Goal: Information Seeking & Learning: Learn about a topic

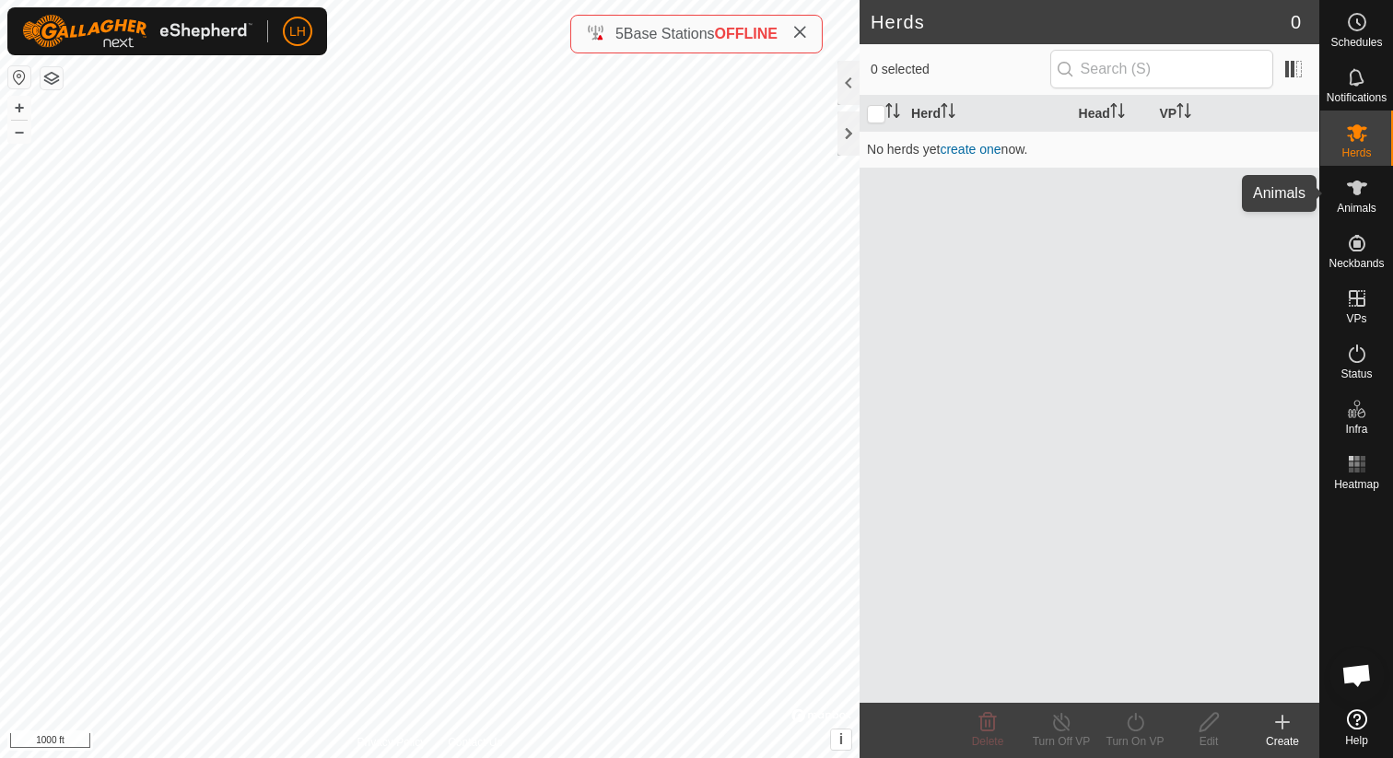
click at [1350, 206] on span "Animals" at bounding box center [1357, 208] width 40 height 11
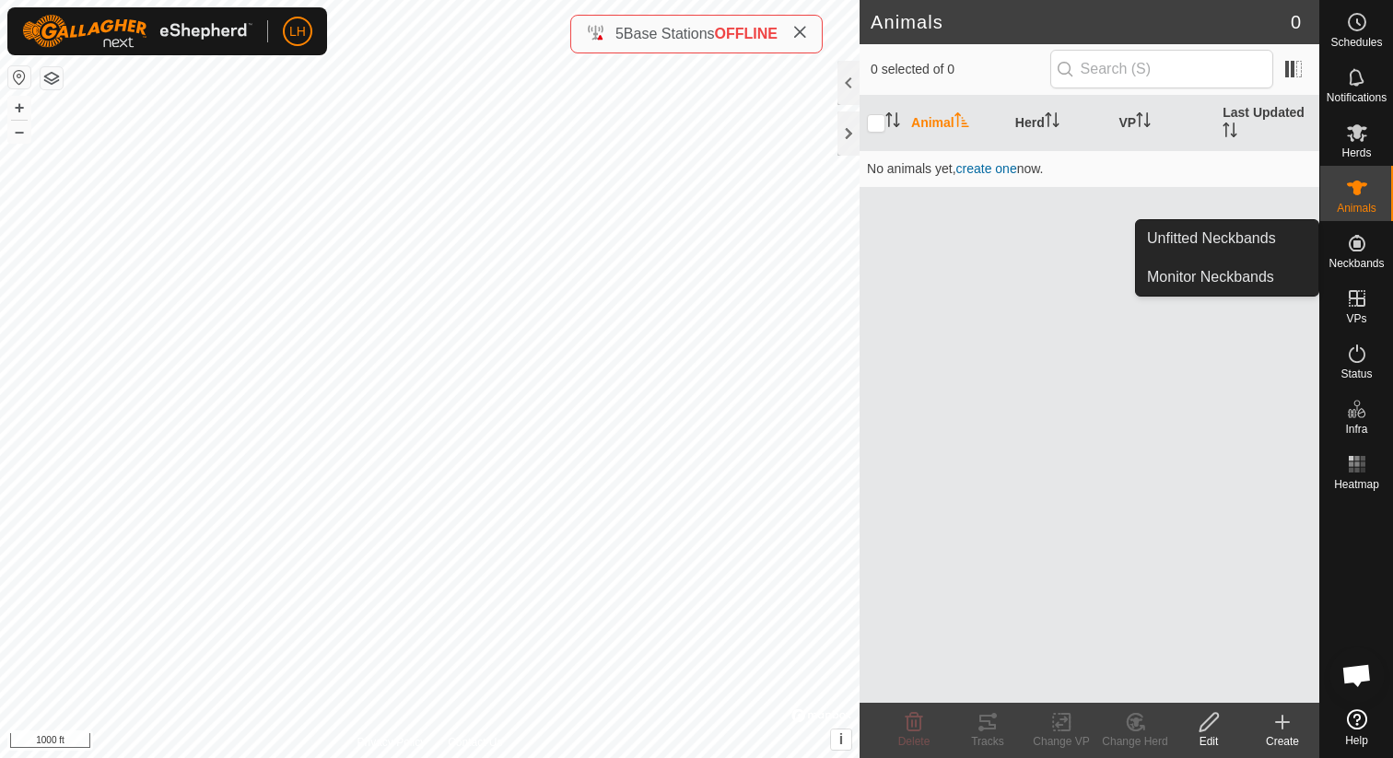
click at [1359, 248] on icon at bounding box center [1357, 243] width 22 height 22
click at [1281, 242] on link "Unfitted Neckbands" at bounding box center [1227, 238] width 182 height 37
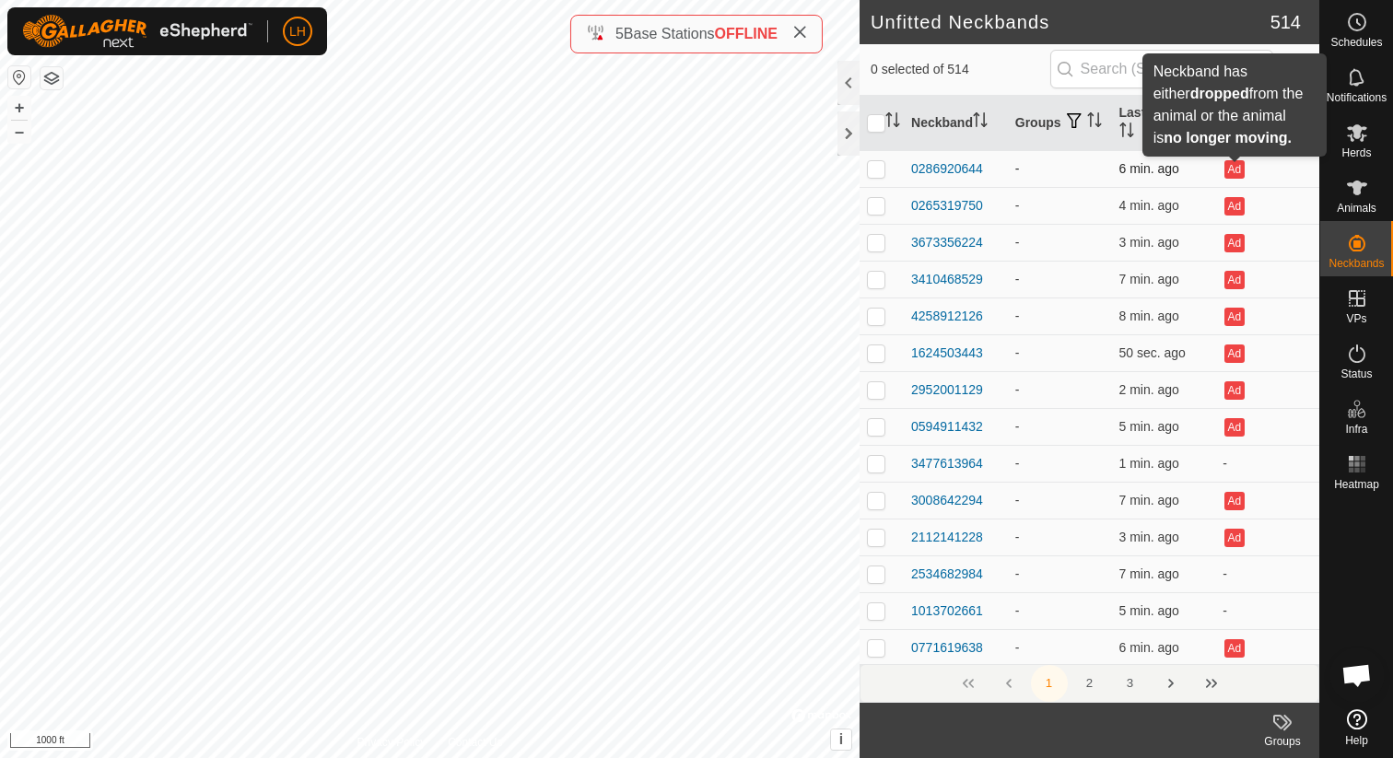
click at [1239, 174] on button "Ad" at bounding box center [1234, 169] width 20 height 18
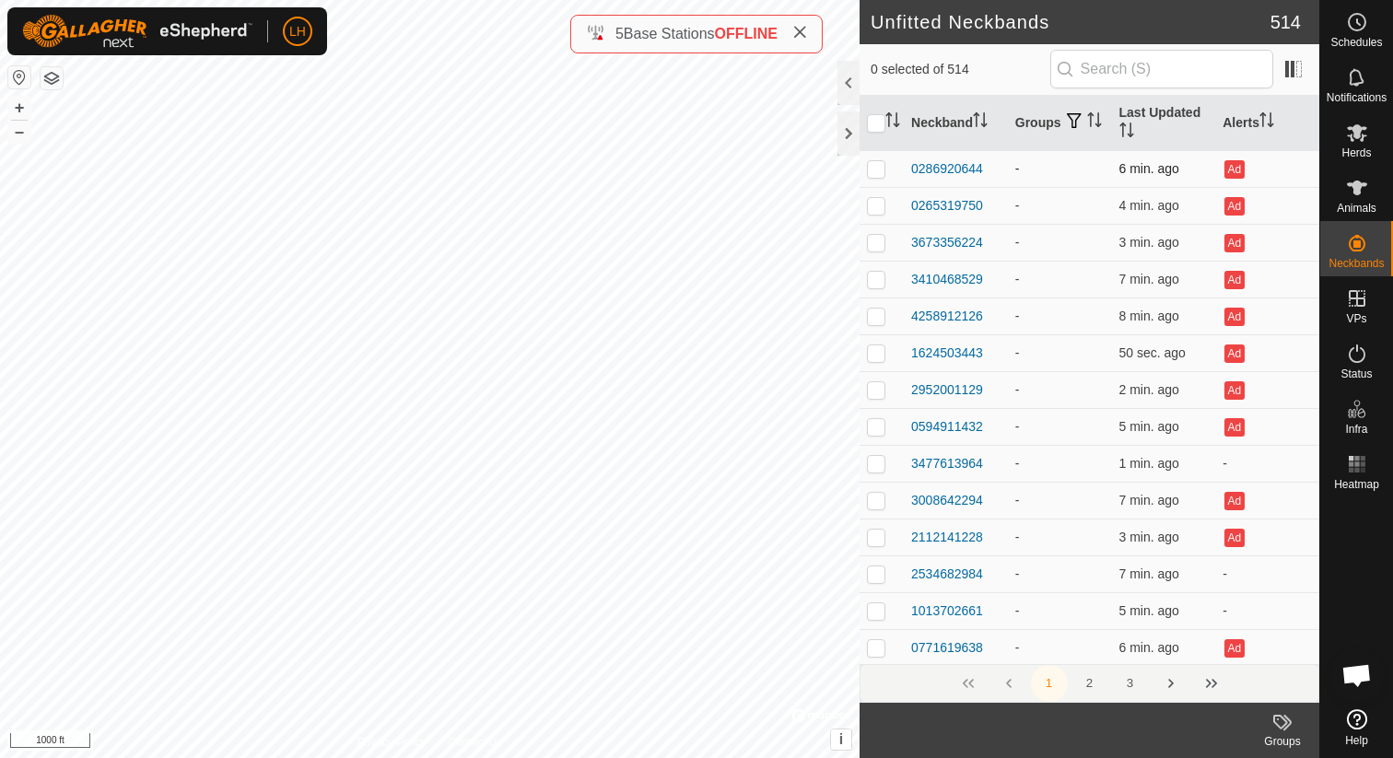
click at [1239, 174] on button "Ad" at bounding box center [1234, 169] width 20 height 18
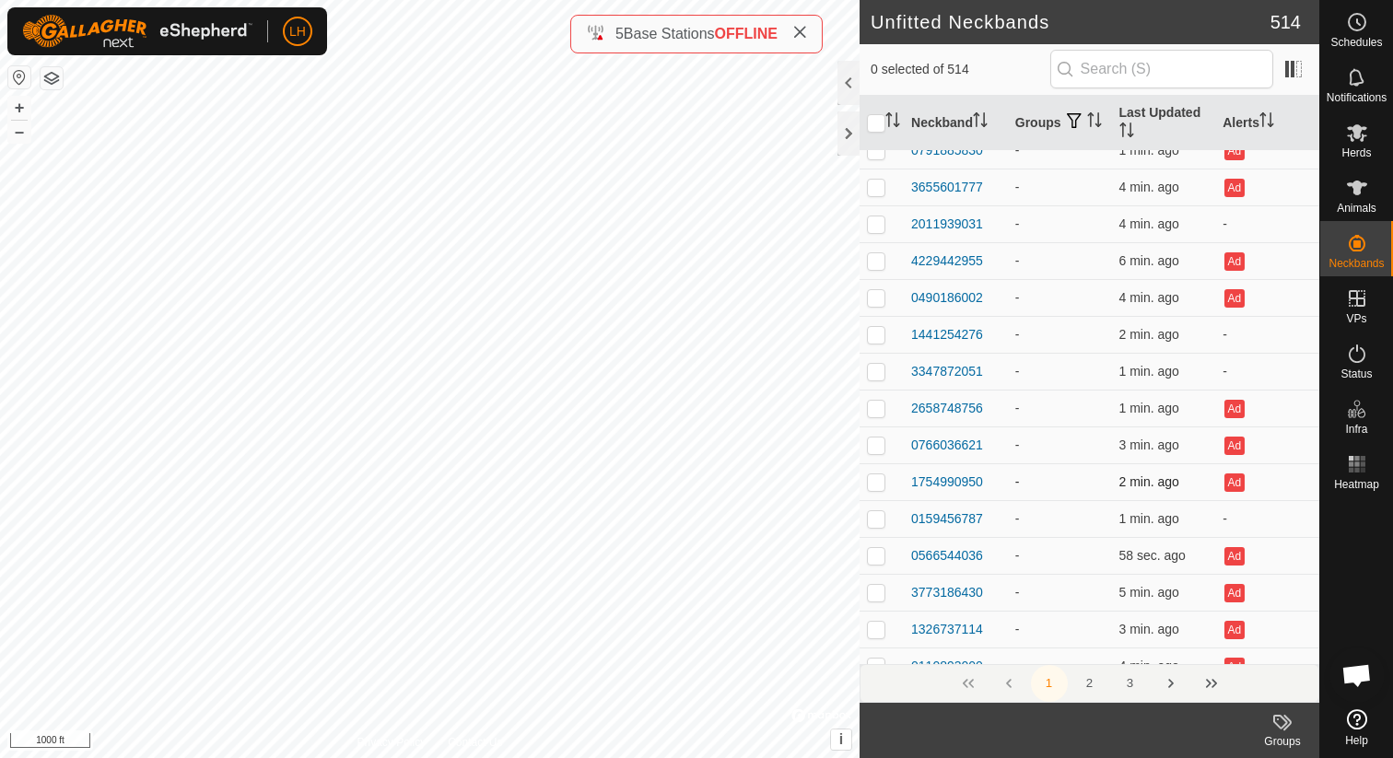
scroll to position [1495, 0]
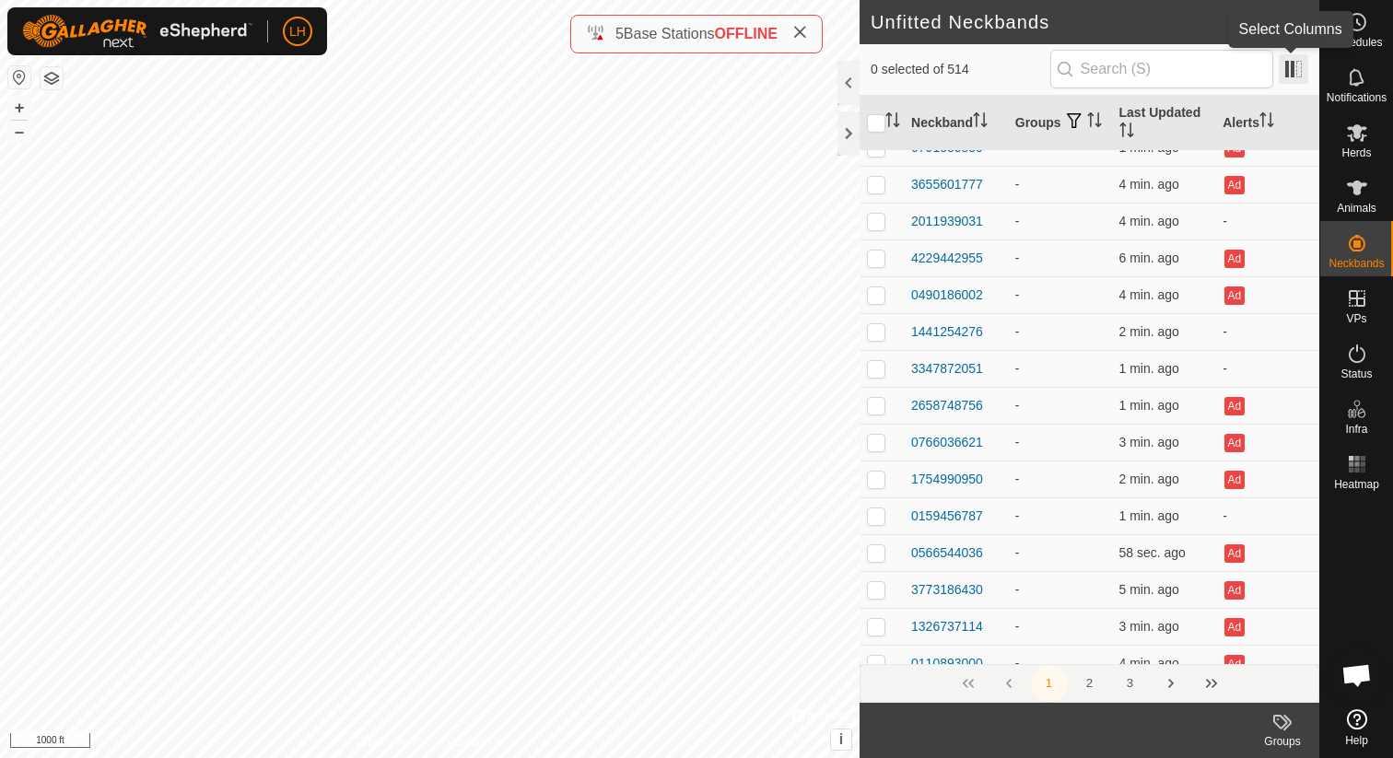
click at [1294, 72] on span at bounding box center [1293, 68] width 29 height 29
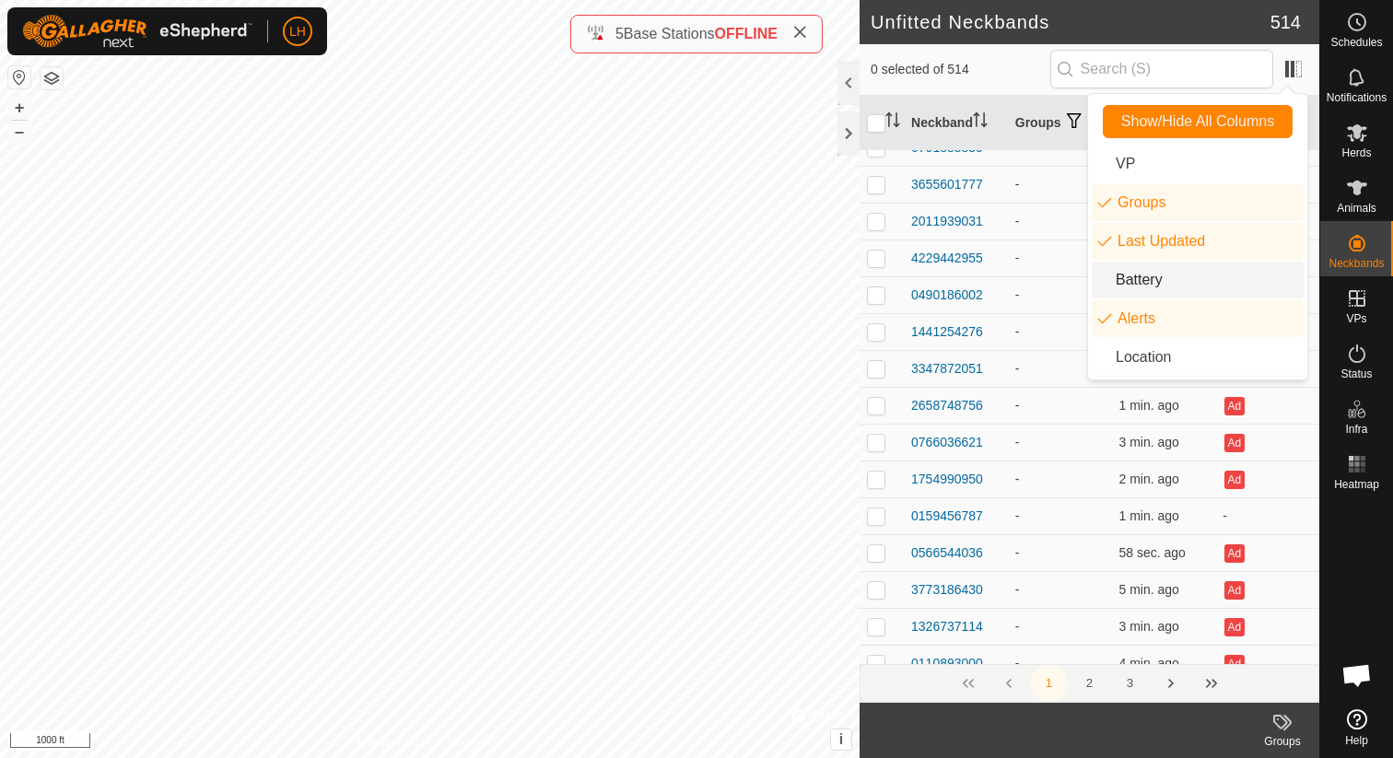
click at [1186, 284] on li "Battery" at bounding box center [1198, 280] width 212 height 37
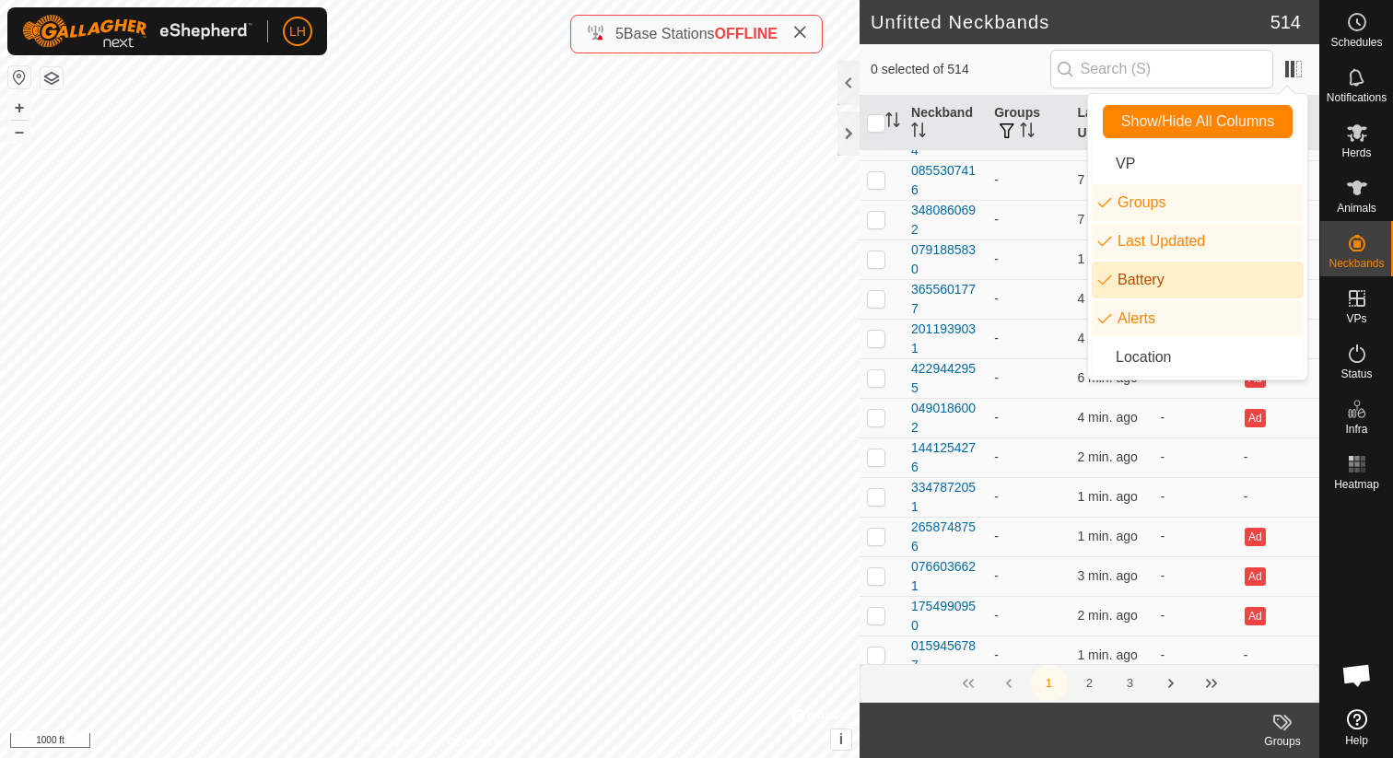
scroll to position [1623, 0]
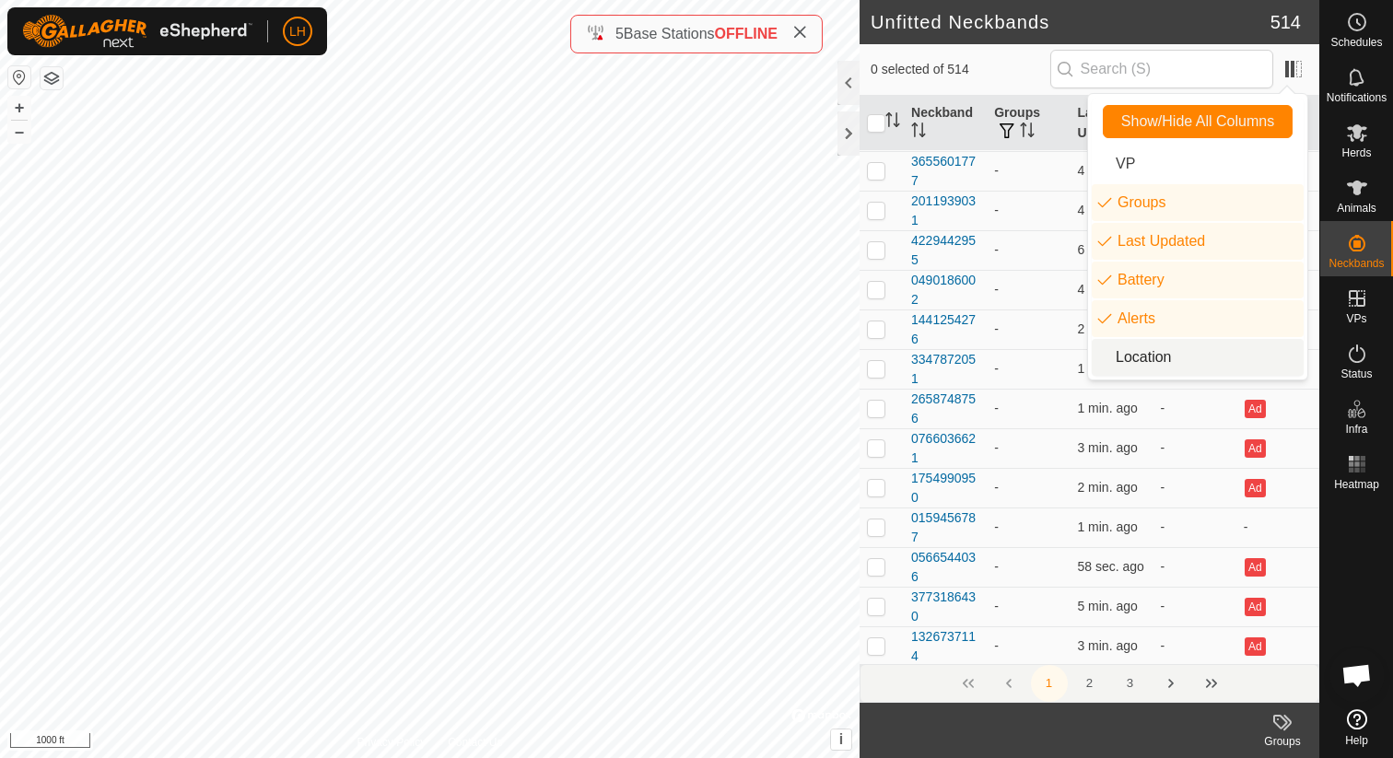
click at [1174, 360] on li "Location" at bounding box center [1198, 357] width 212 height 37
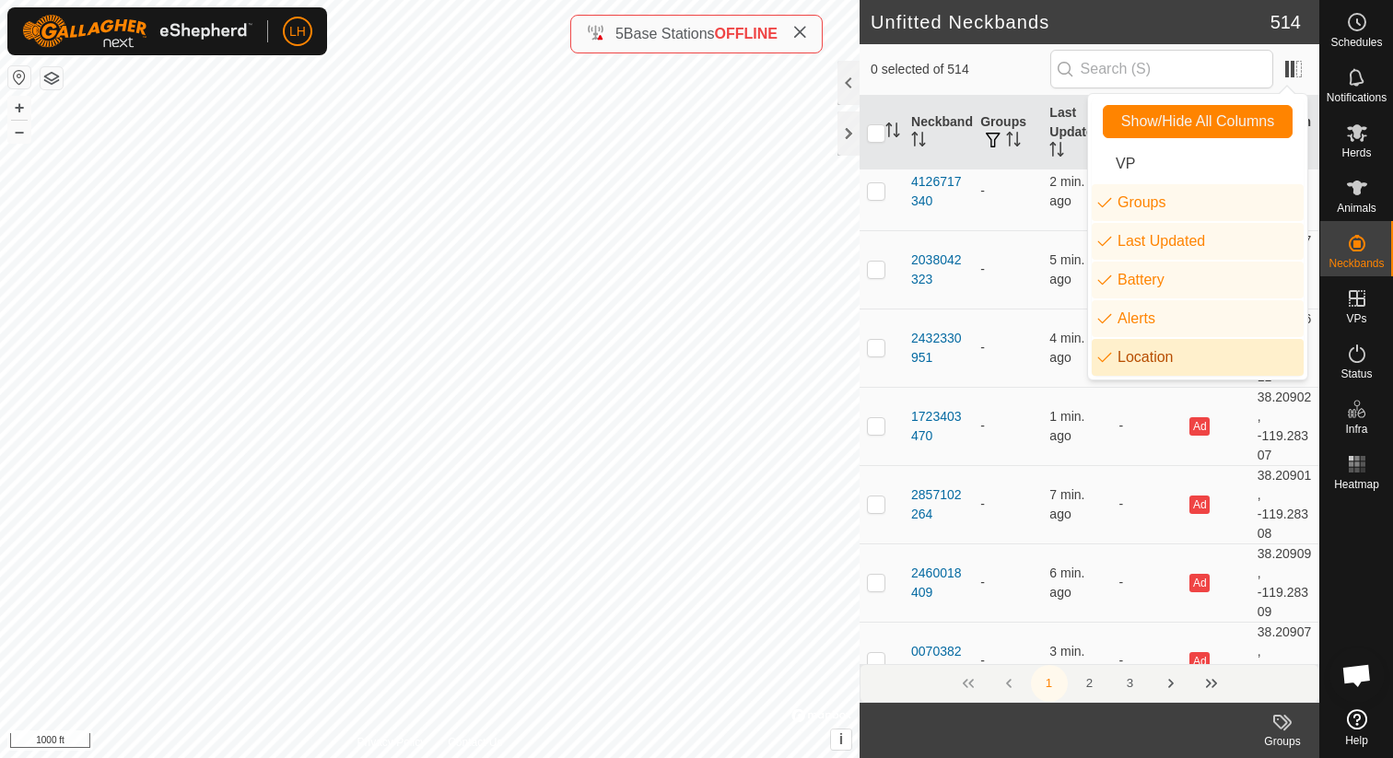
scroll to position [3113, 0]
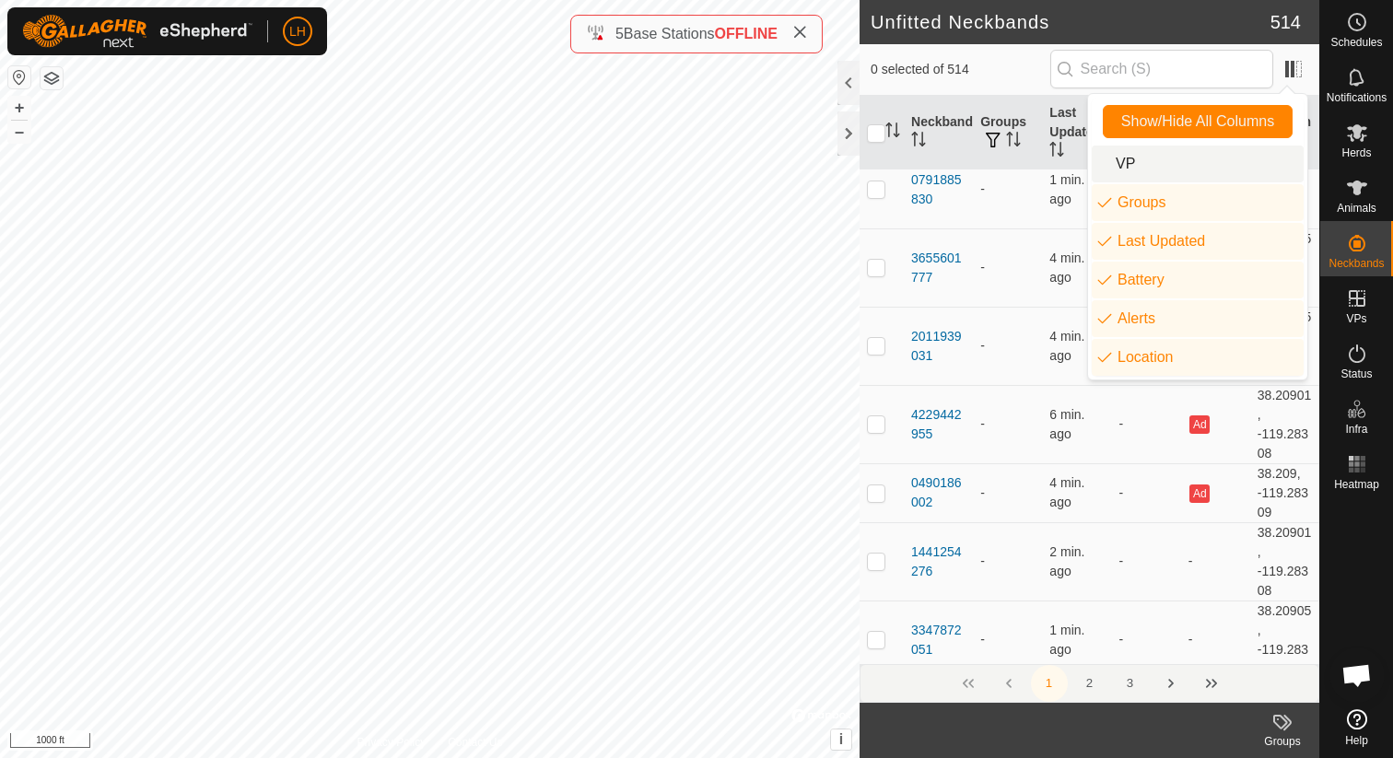
click at [1238, 167] on li "VP" at bounding box center [1198, 164] width 212 height 37
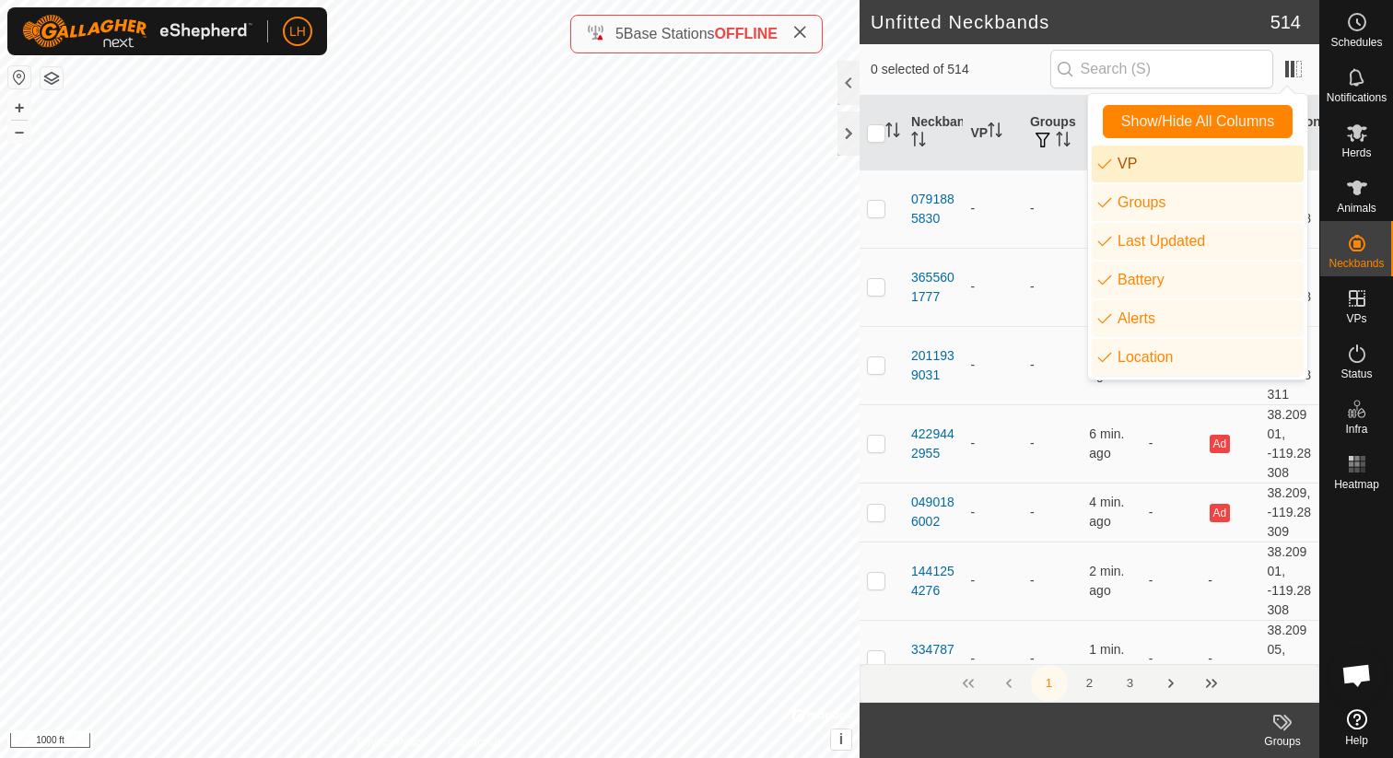
scroll to position [3132, 0]
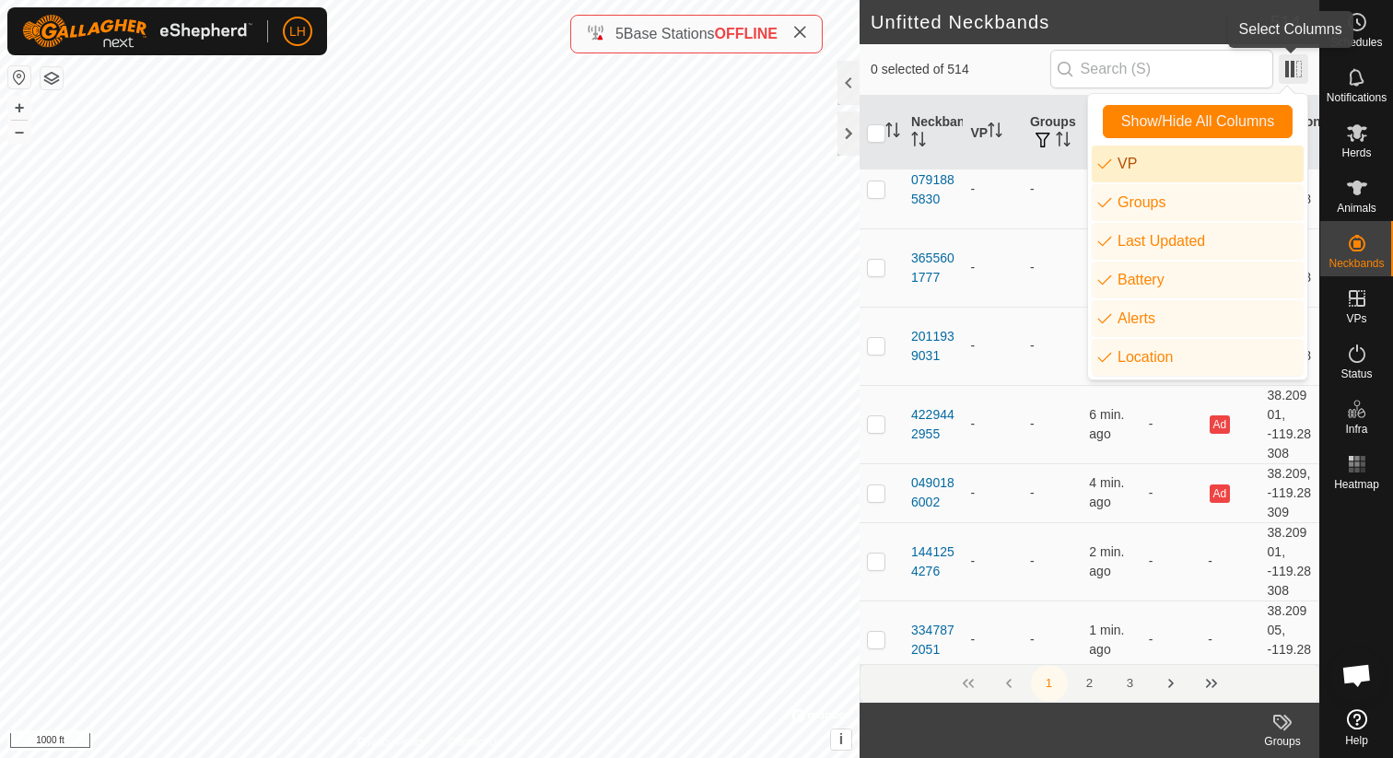
click at [1294, 65] on span at bounding box center [1293, 68] width 29 height 29
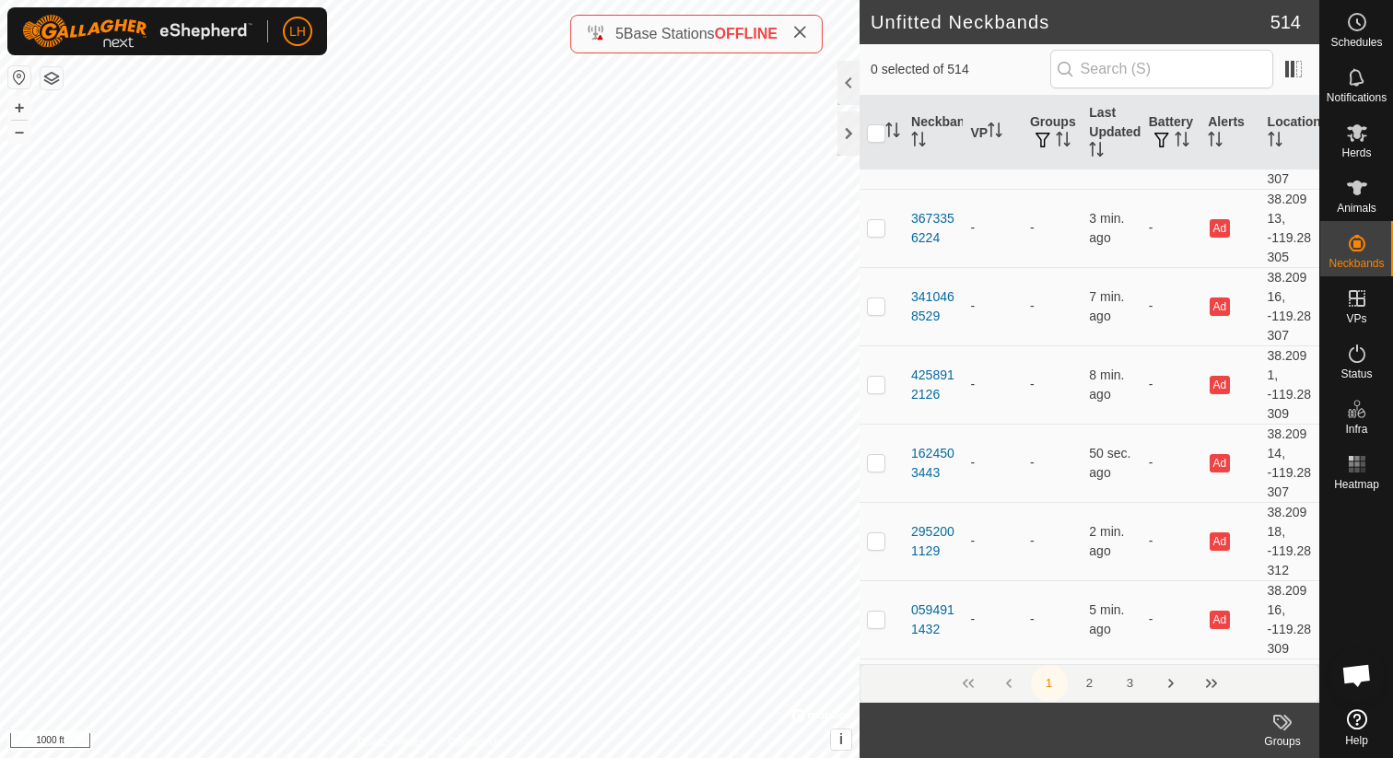
scroll to position [0, 0]
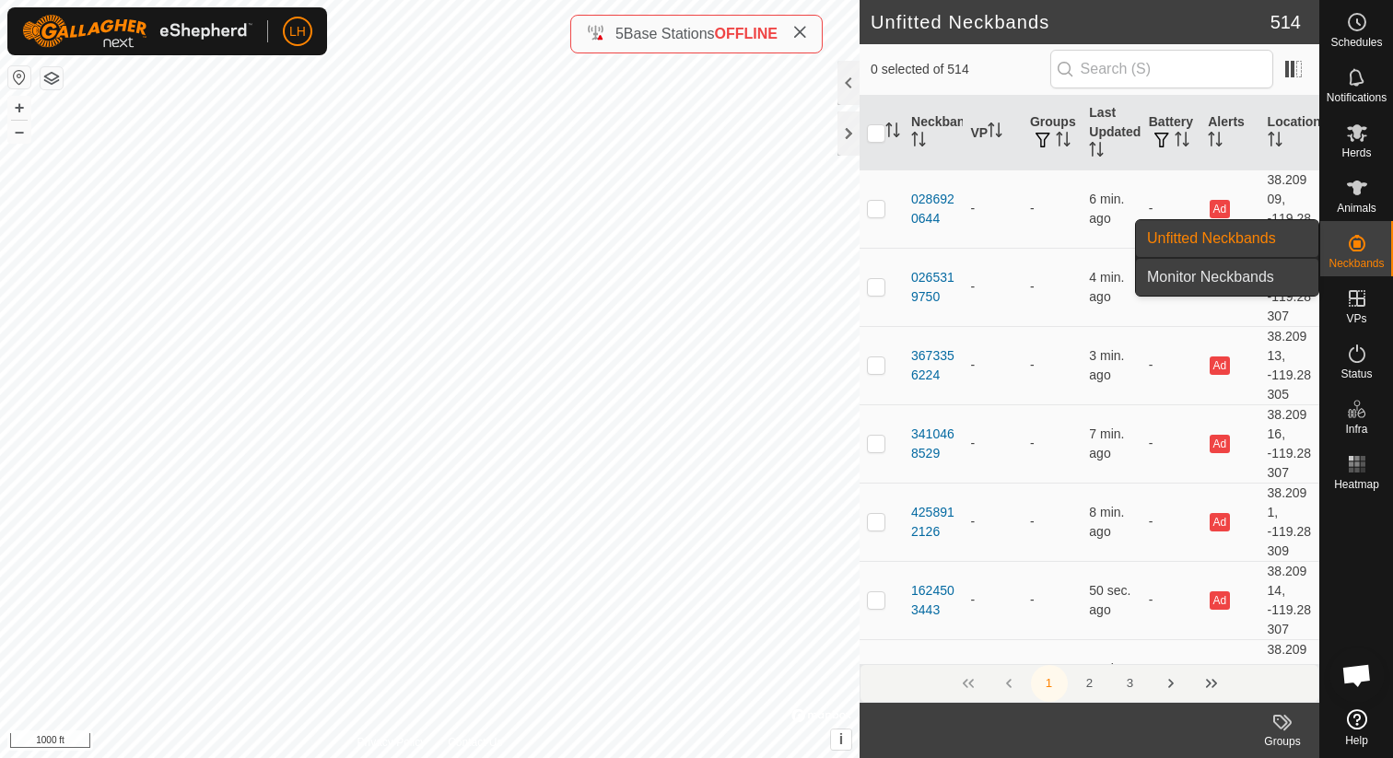
click at [1266, 284] on link "Monitor Neckbands" at bounding box center [1227, 277] width 182 height 37
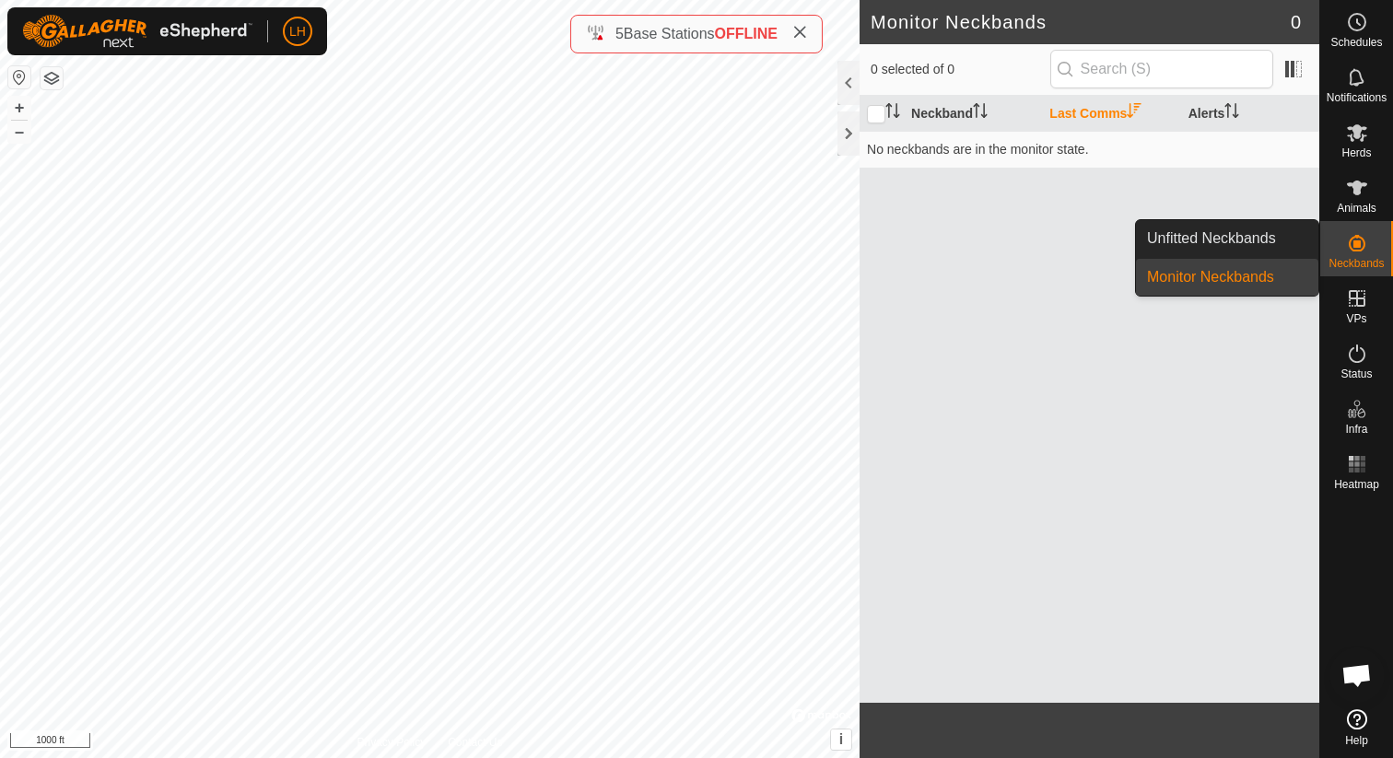
click at [1364, 248] on icon at bounding box center [1357, 243] width 22 height 22
click at [1282, 242] on link "Unfitted Neckbands" at bounding box center [1227, 238] width 182 height 37
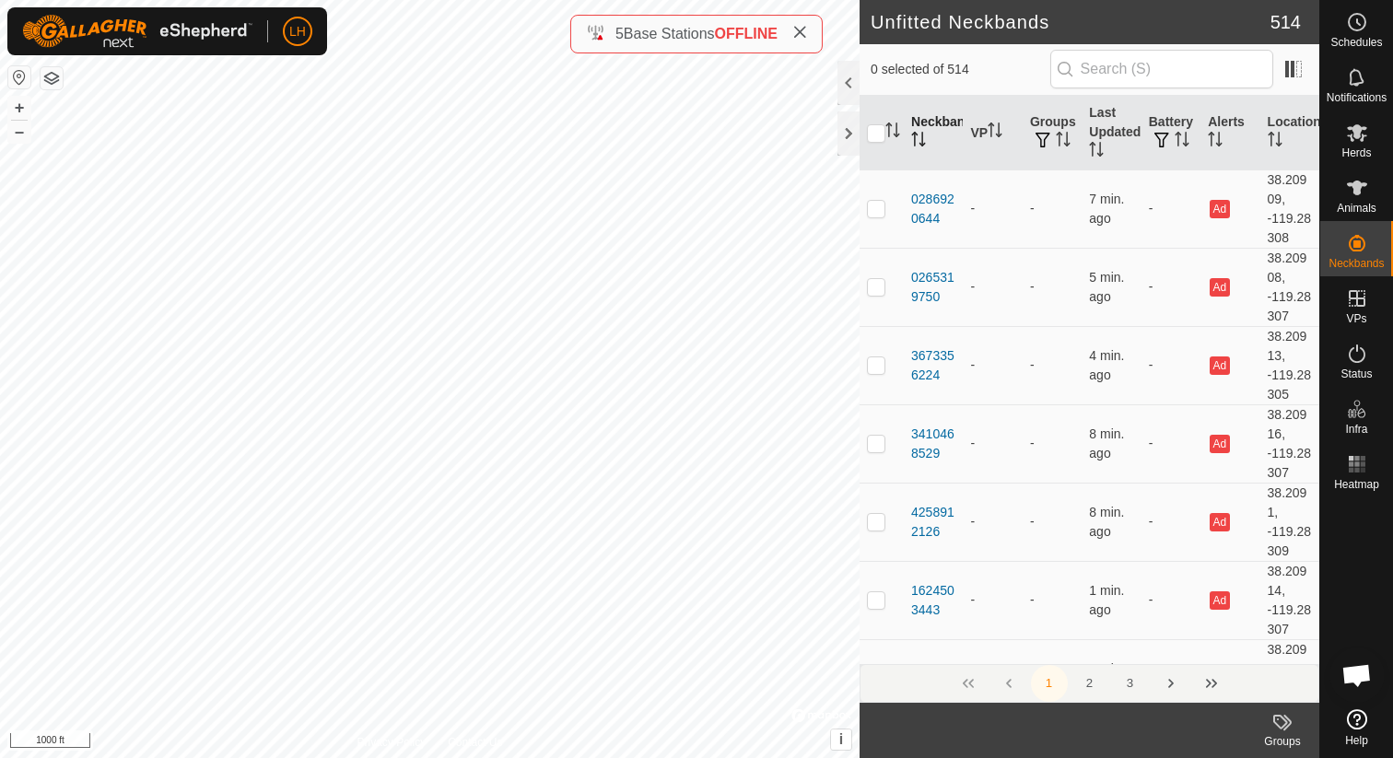
click at [947, 126] on th "Neckband" at bounding box center [933, 133] width 59 height 75
click at [933, 197] on div "0002363164" at bounding box center [933, 209] width 44 height 39
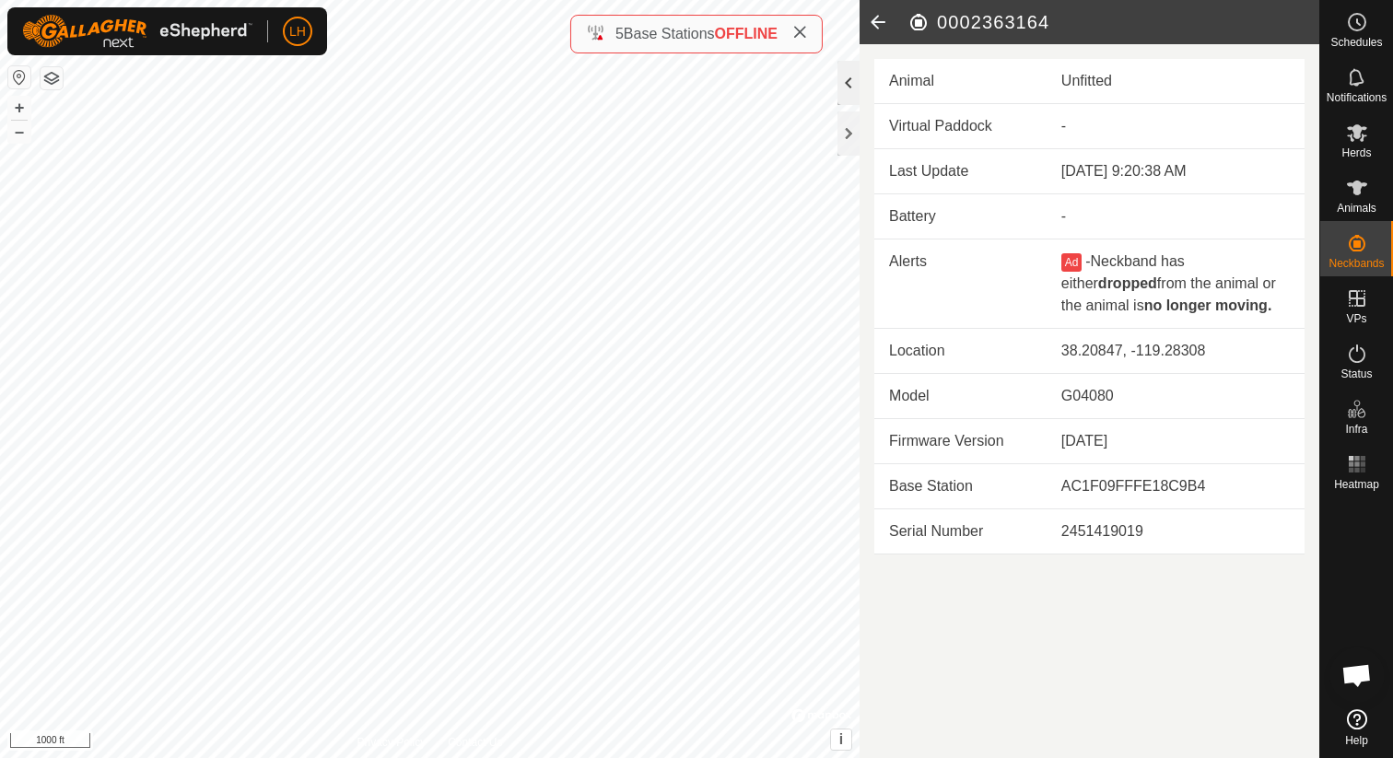
click at [855, 86] on div at bounding box center [848, 83] width 22 height 44
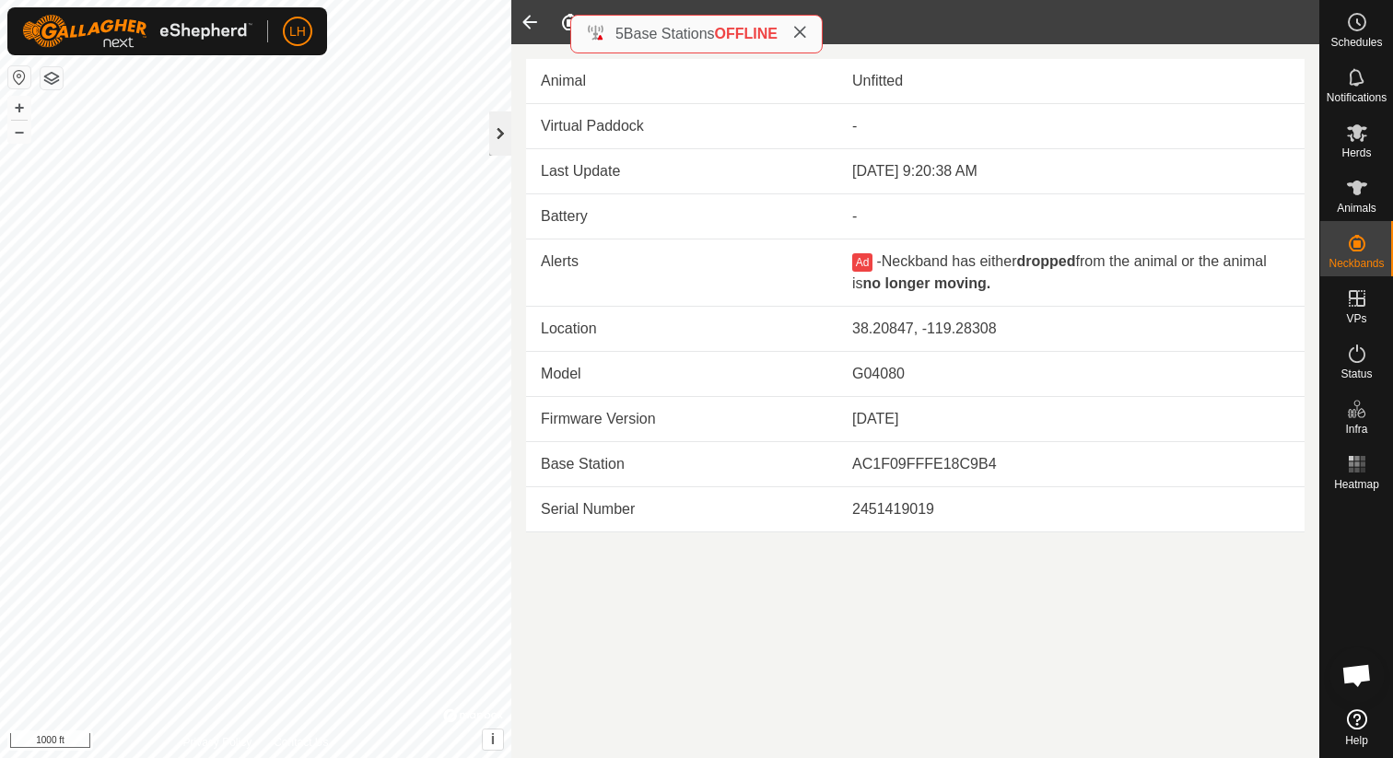
click at [503, 138] on div at bounding box center [500, 133] width 22 height 44
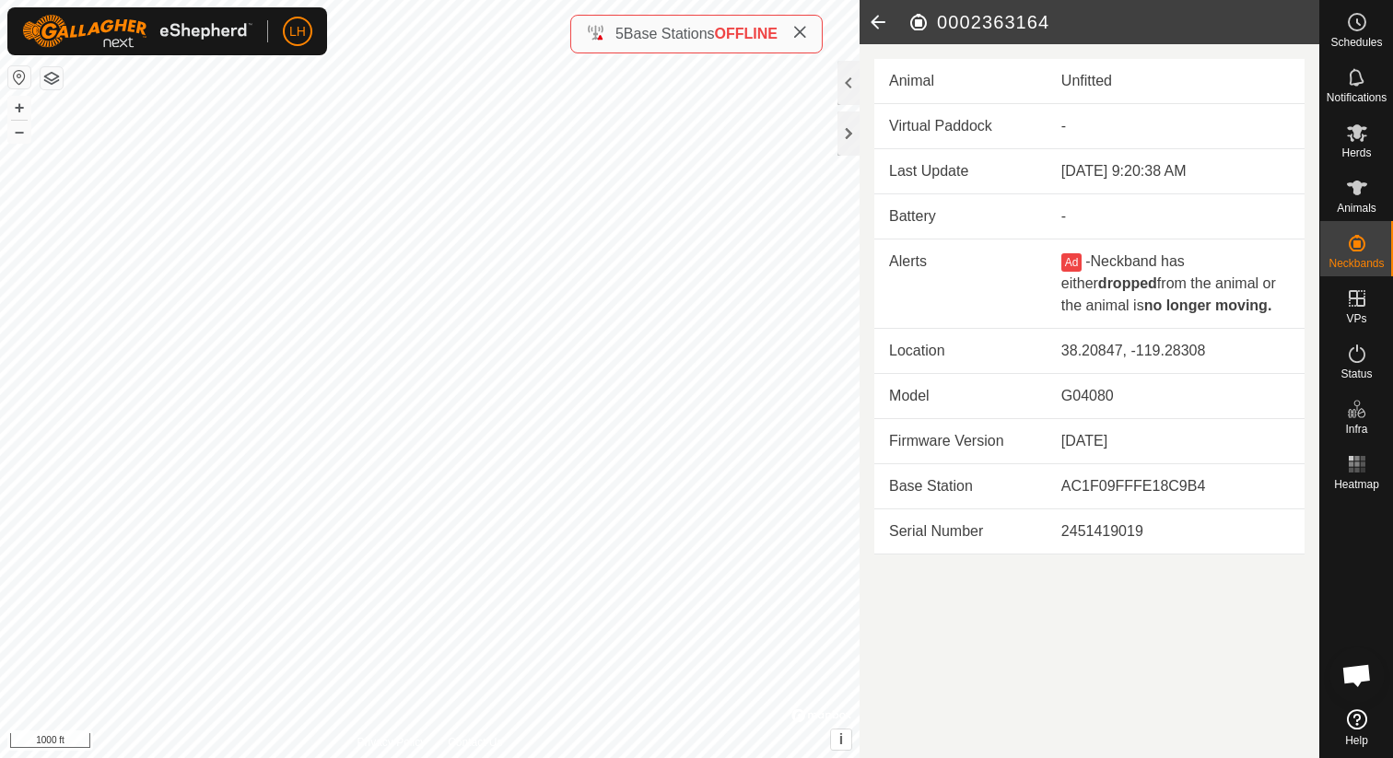
click at [882, 29] on icon at bounding box center [877, 22] width 37 height 44
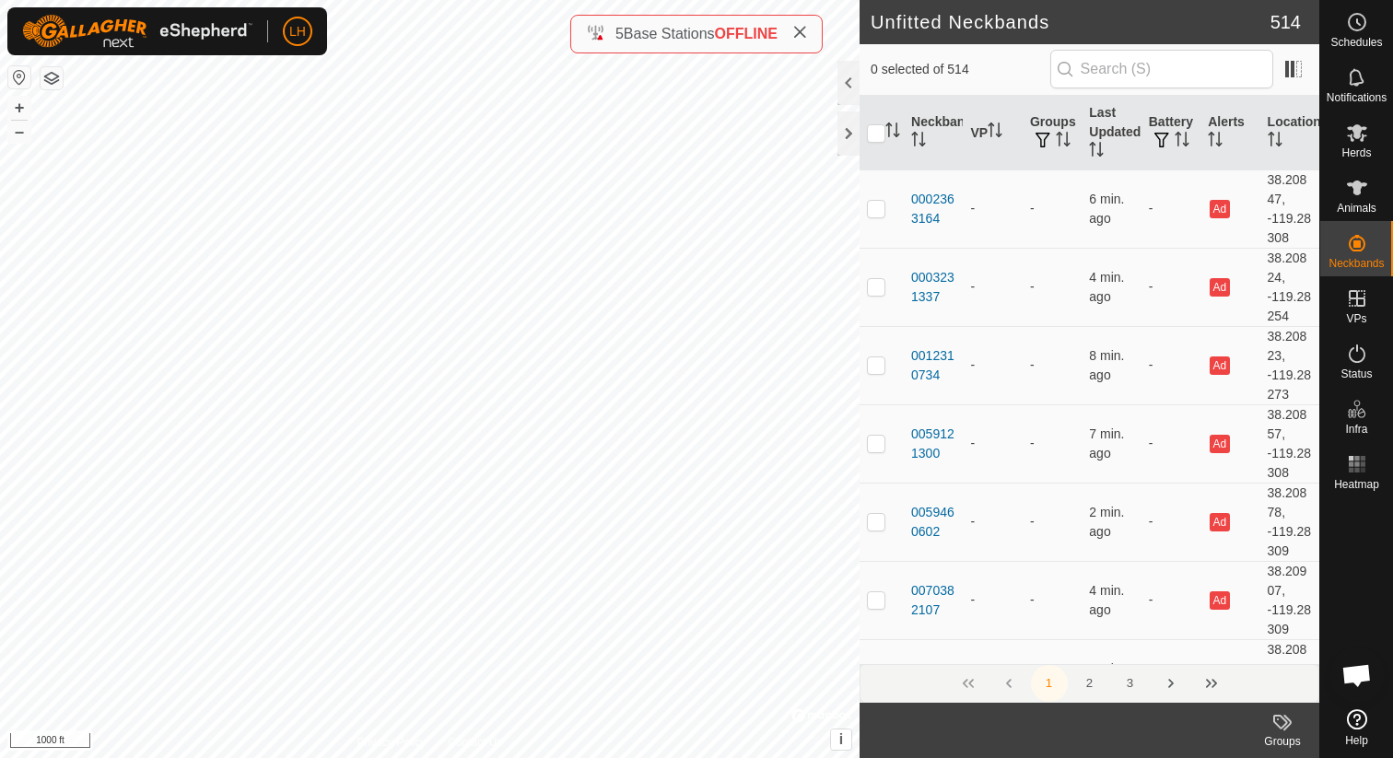
click at [643, 35] on span "Base Stations" at bounding box center [669, 34] width 91 height 16
click at [742, 41] on span "OFFLINE" at bounding box center [746, 34] width 63 height 16
click at [1301, 66] on span at bounding box center [1293, 68] width 29 height 29
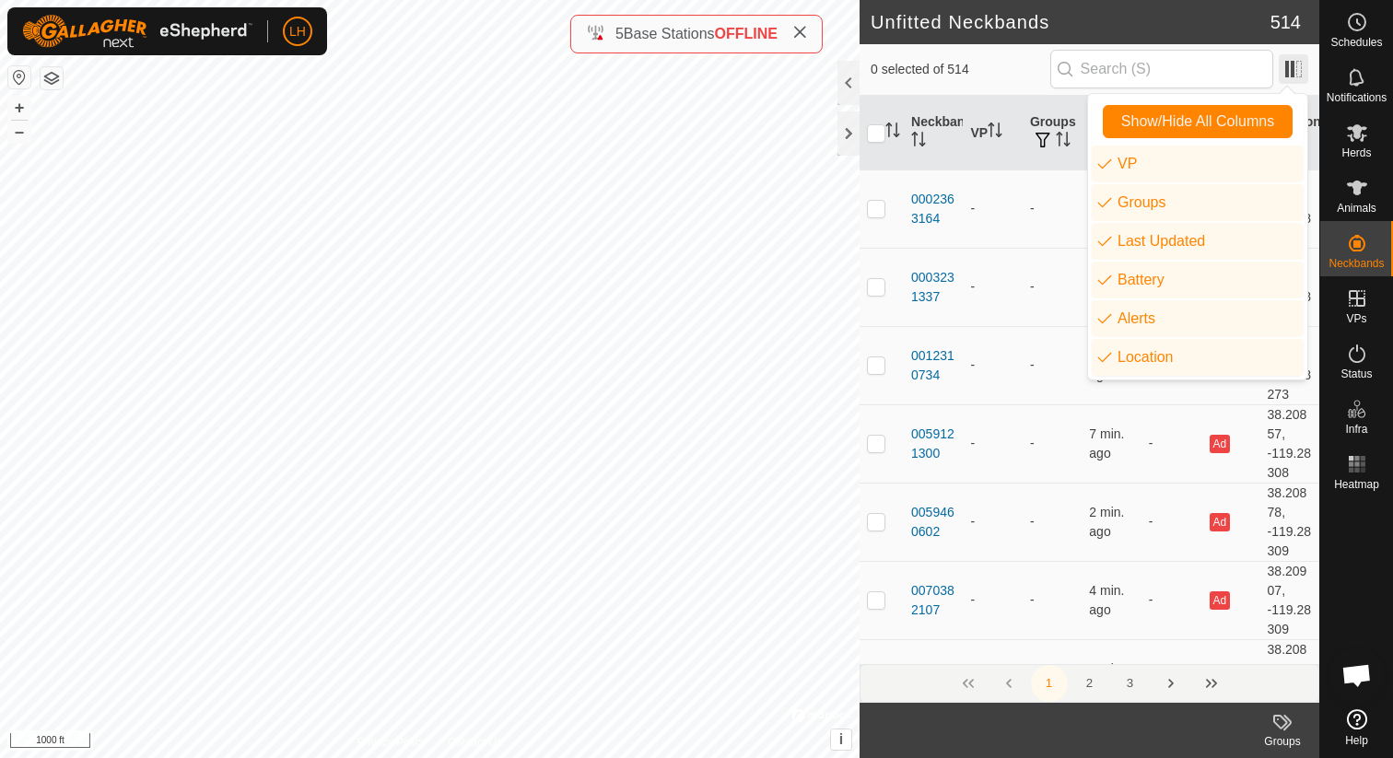
click at [1301, 66] on span at bounding box center [1293, 68] width 29 height 29
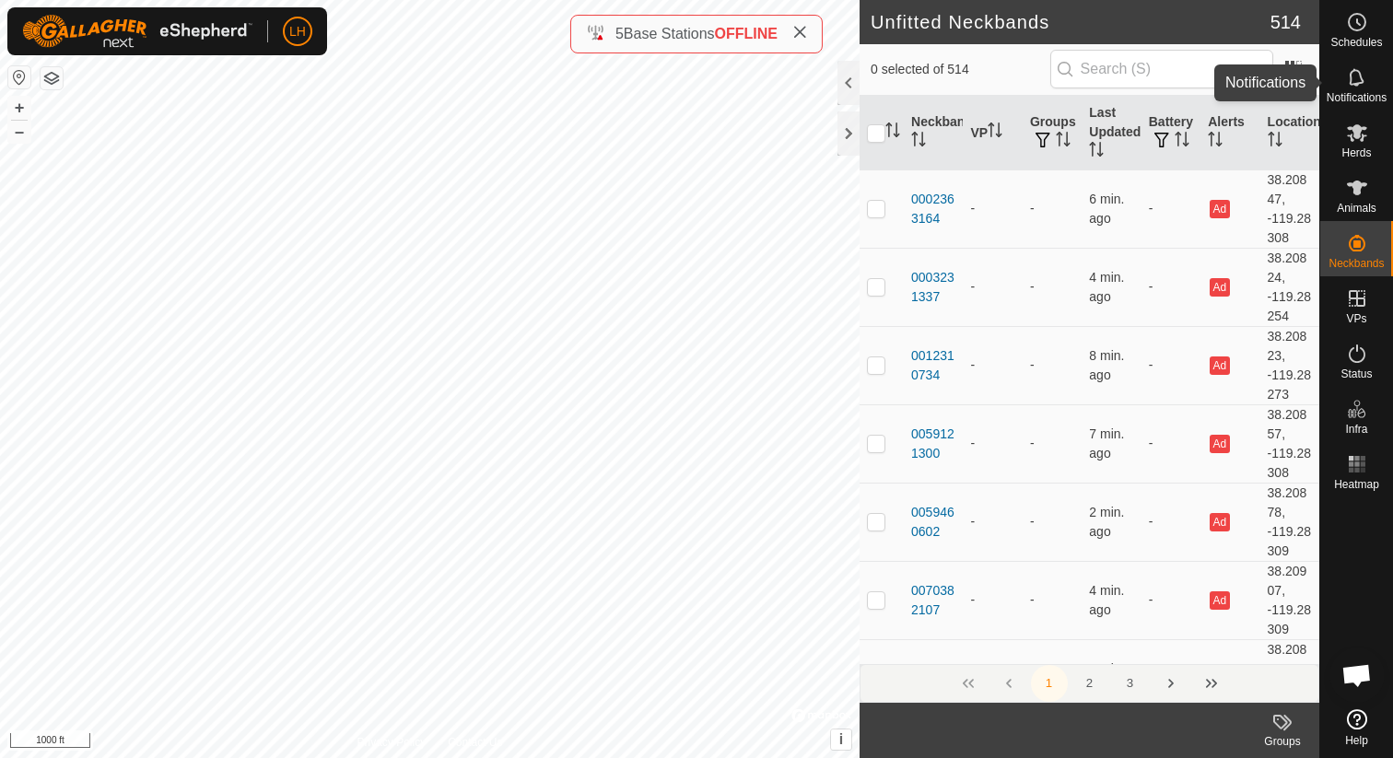
click at [1365, 89] on es-notification-svg-icon at bounding box center [1356, 77] width 33 height 29
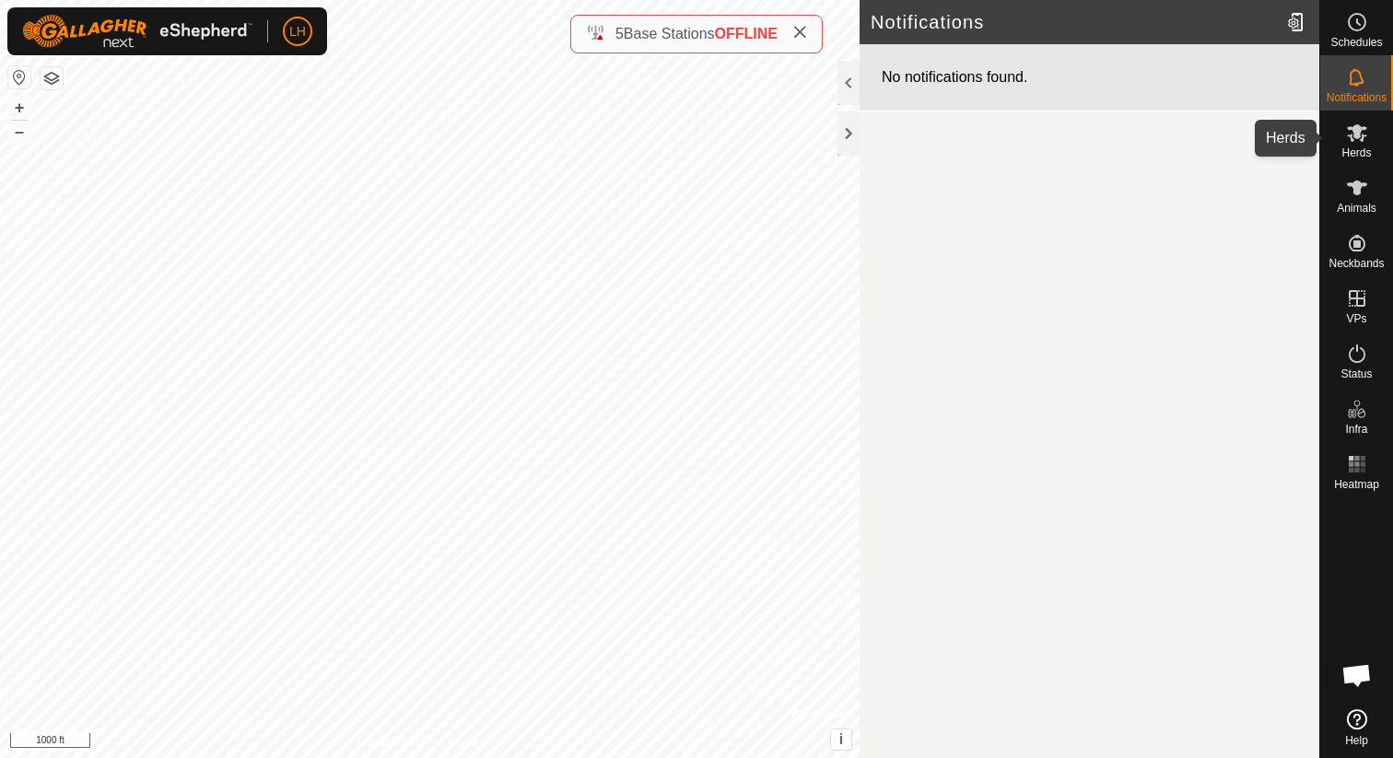
click at [1358, 153] on span "Herds" at bounding box center [1355, 152] width 29 height 11
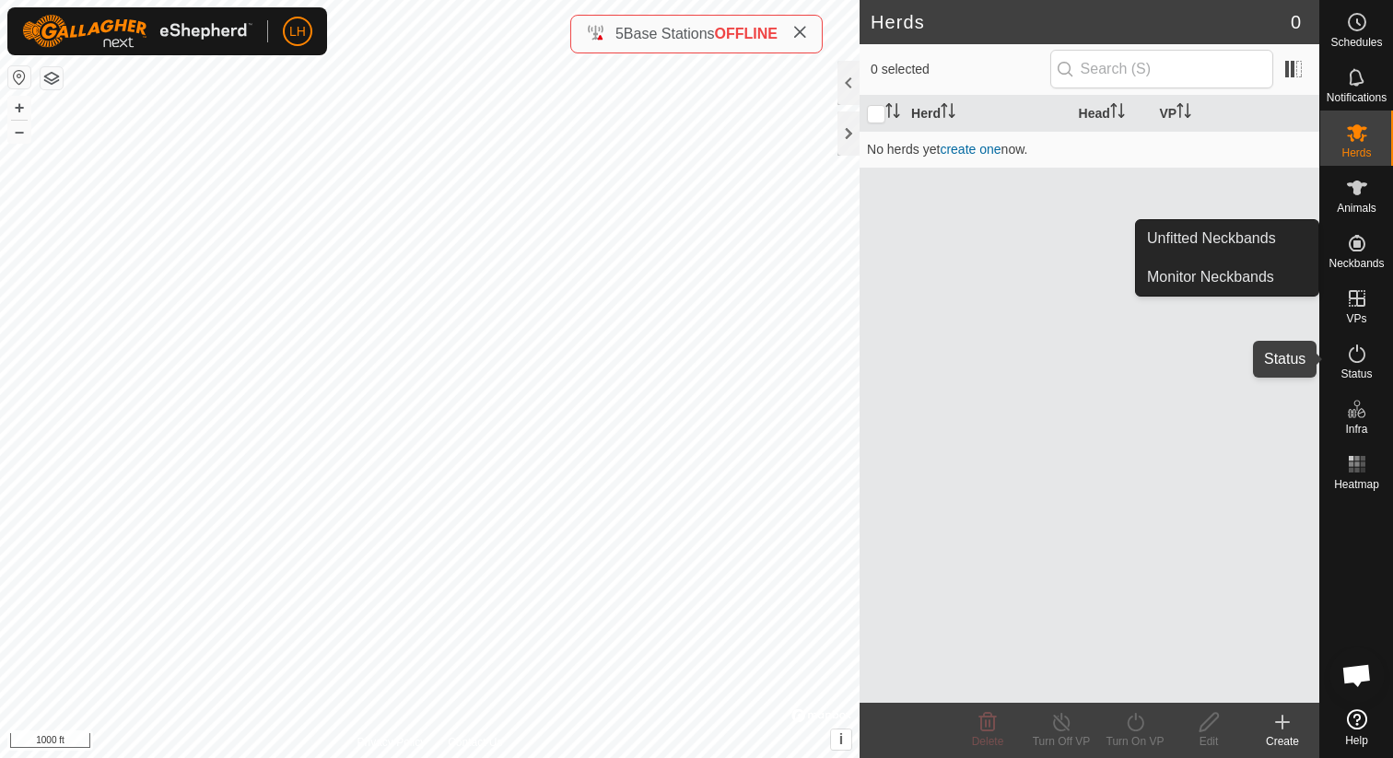
click at [1360, 364] on icon at bounding box center [1357, 354] width 22 height 22
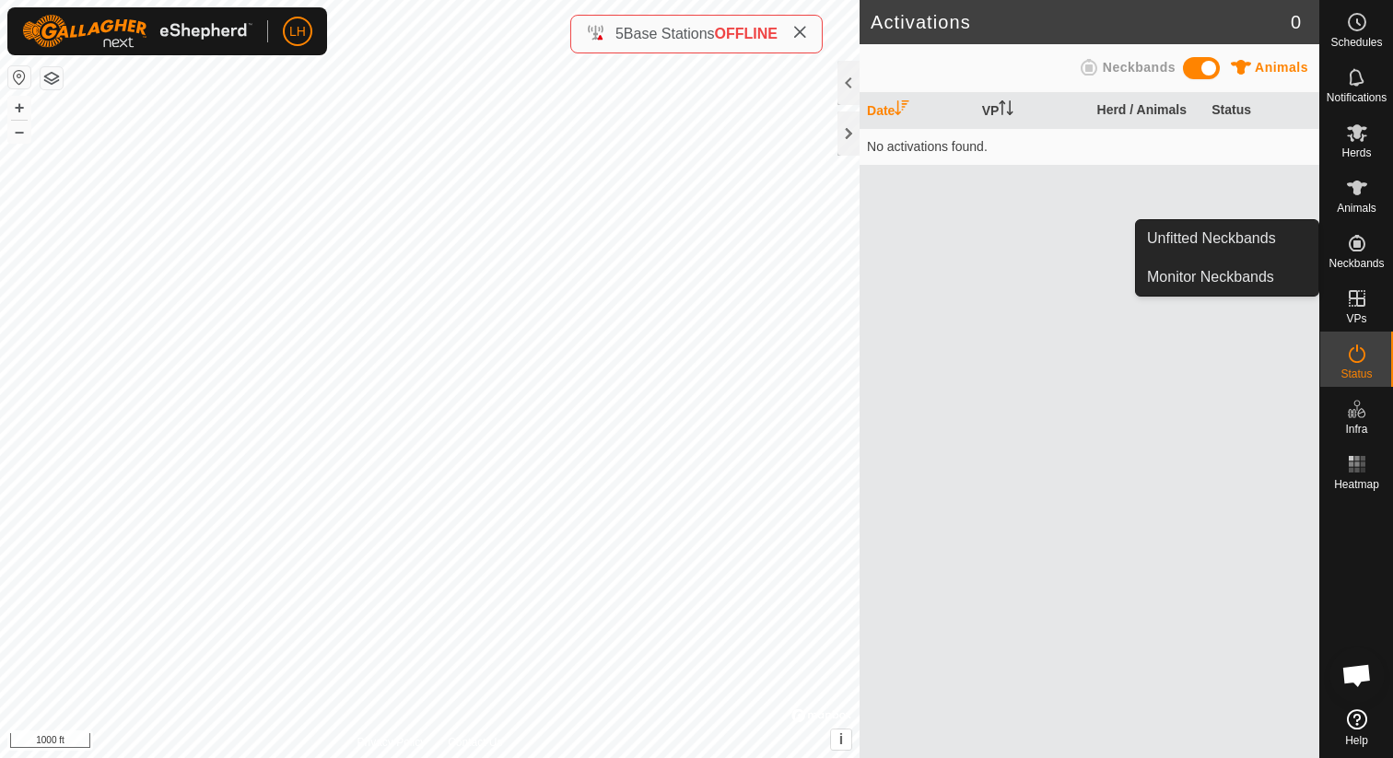
click at [1358, 232] on icon at bounding box center [1357, 243] width 22 height 22
click at [1281, 242] on link "Unfitted Neckbands" at bounding box center [1227, 238] width 182 height 37
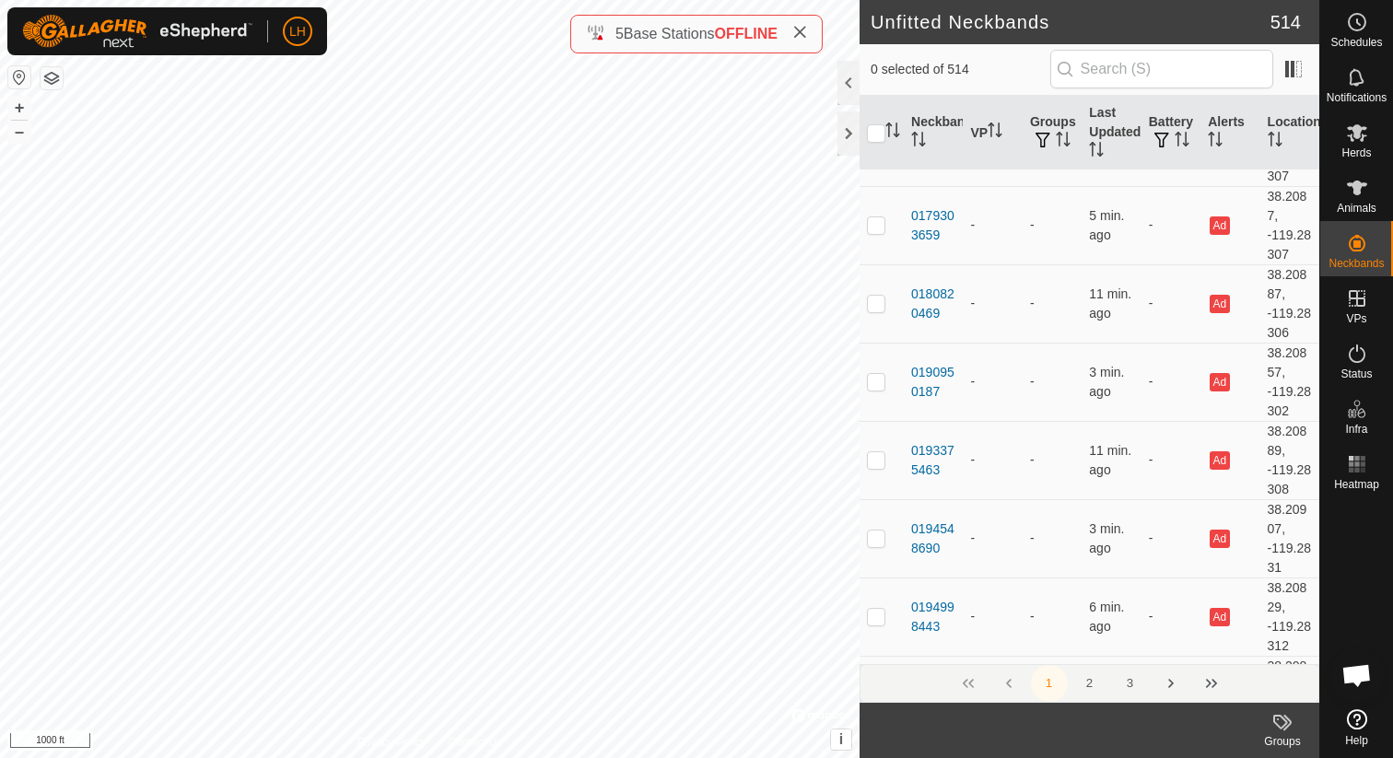
scroll to position [1454, 0]
click at [939, 450] on div "0193375463" at bounding box center [933, 458] width 44 height 39
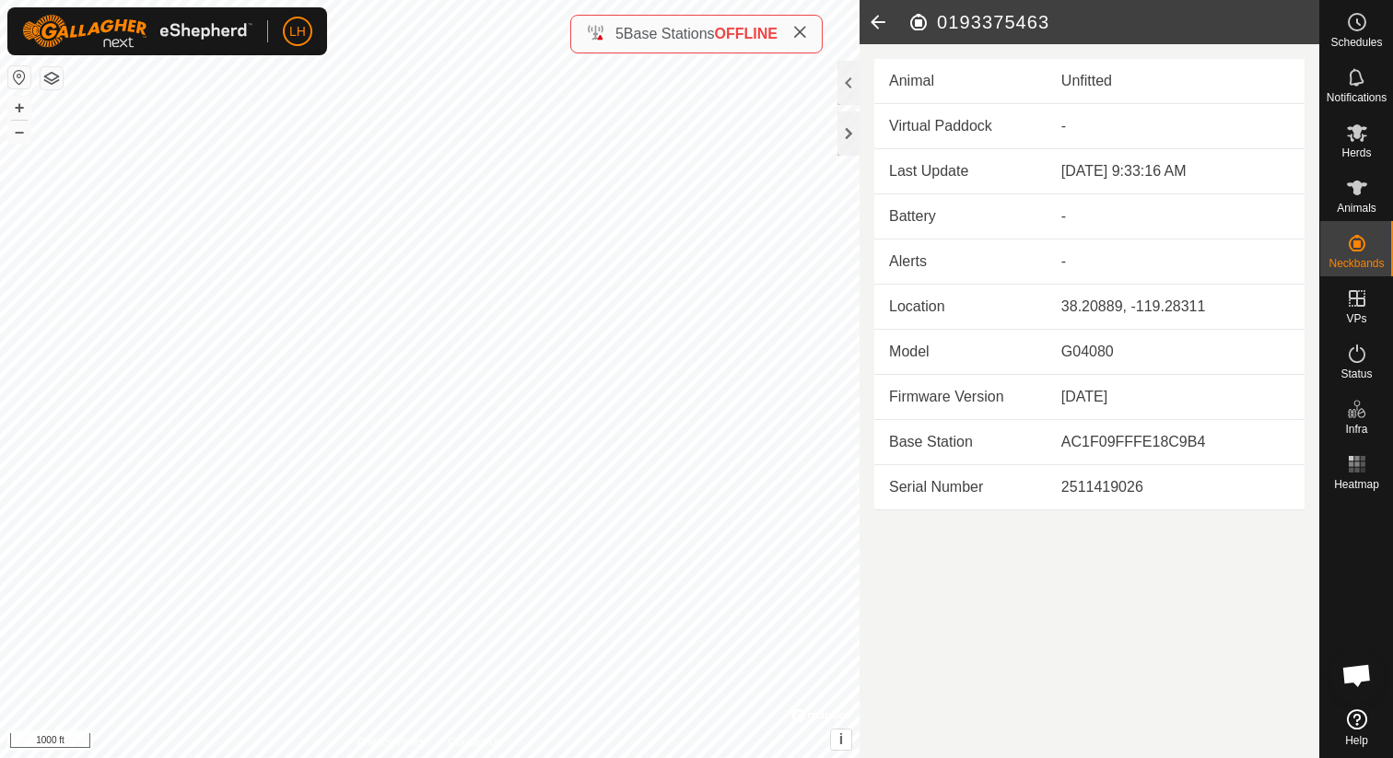
click at [882, 23] on icon at bounding box center [877, 22] width 37 height 44
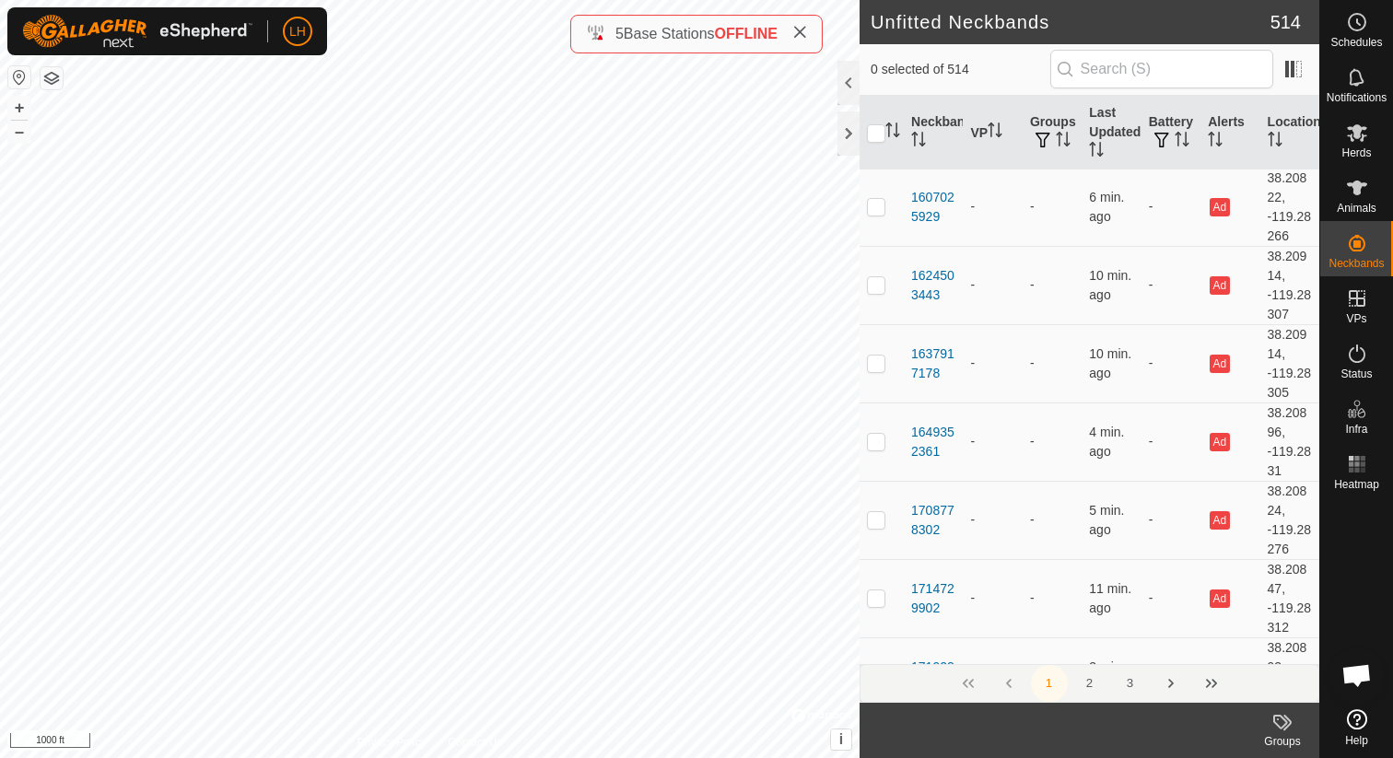
scroll to position [15146, 0]
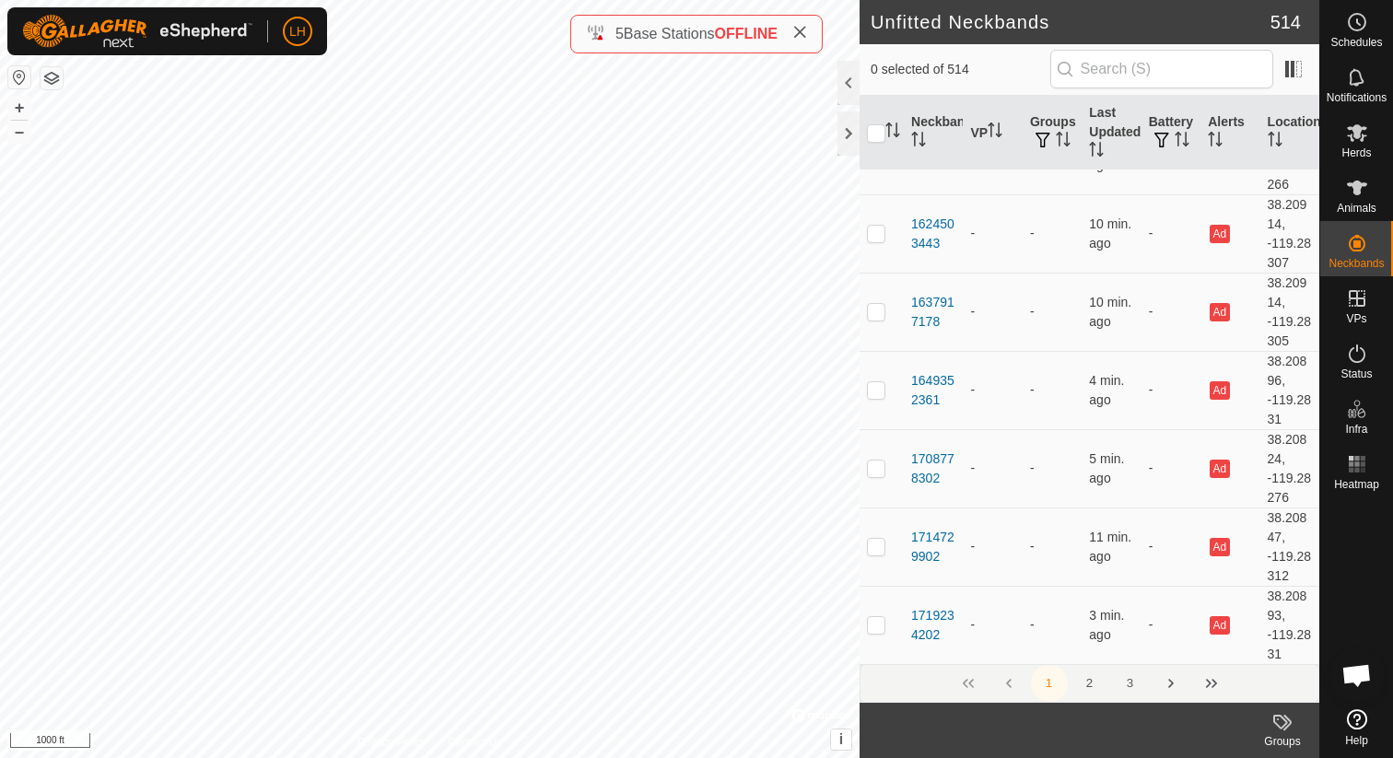
click at [1090, 682] on button "2" at bounding box center [1089, 683] width 37 height 37
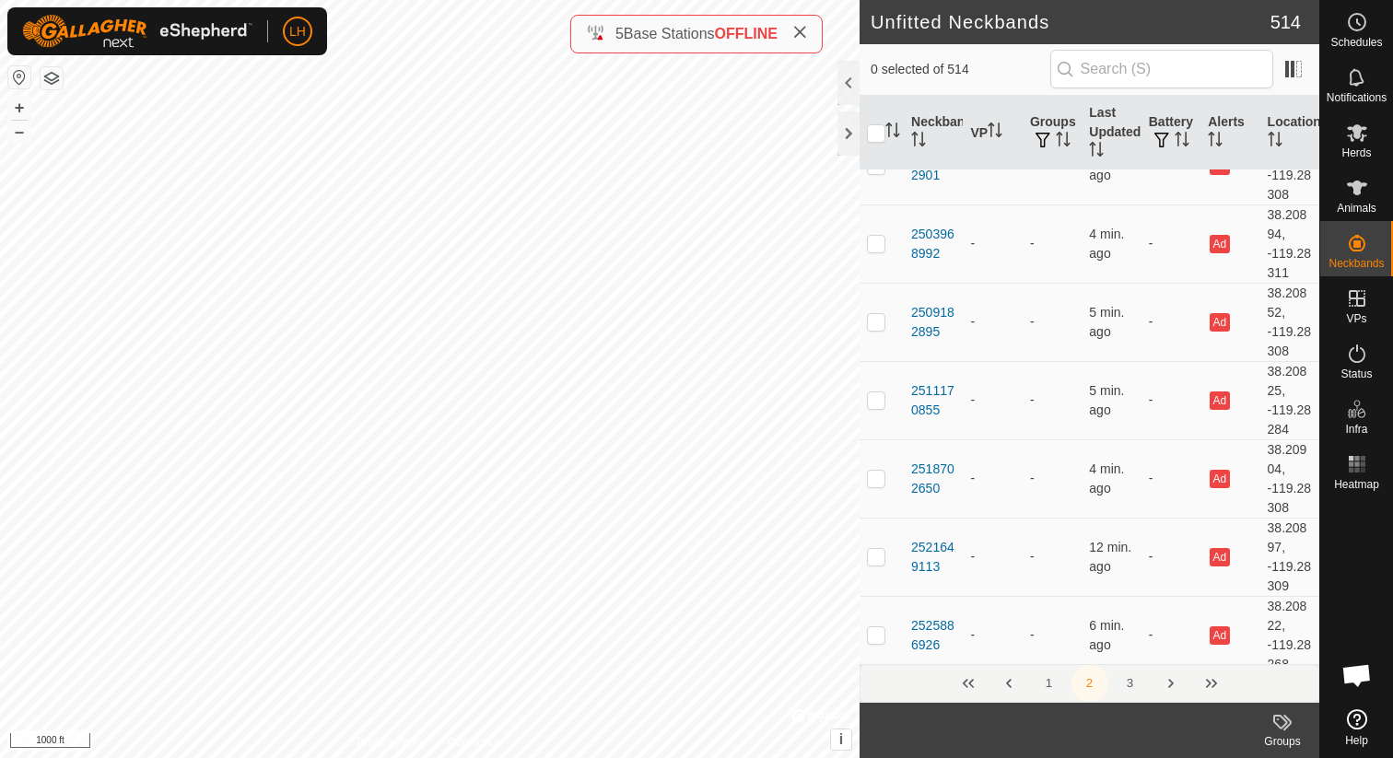
scroll to position [8168, 0]
click at [1012, 684] on button "Previous Page" at bounding box center [1008, 683] width 37 height 37
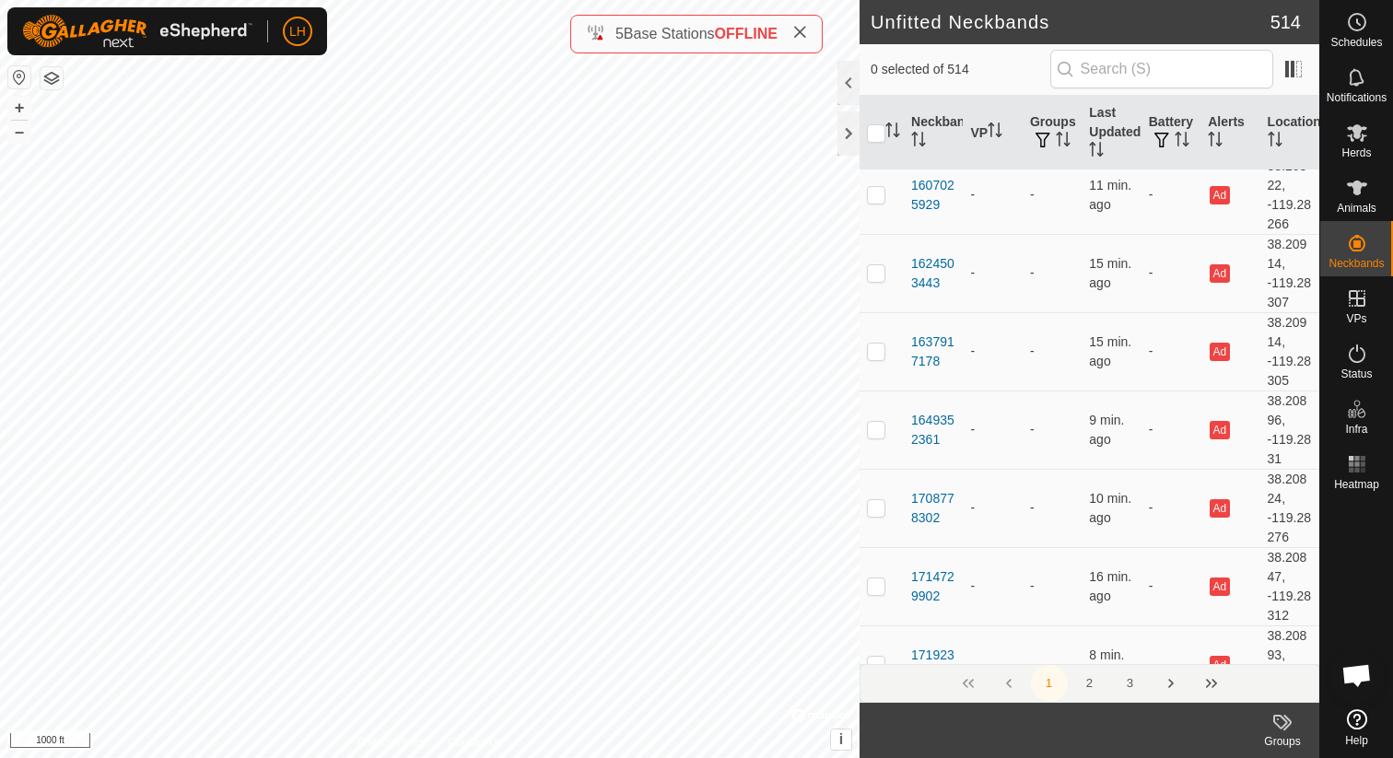
scroll to position [15146, 0]
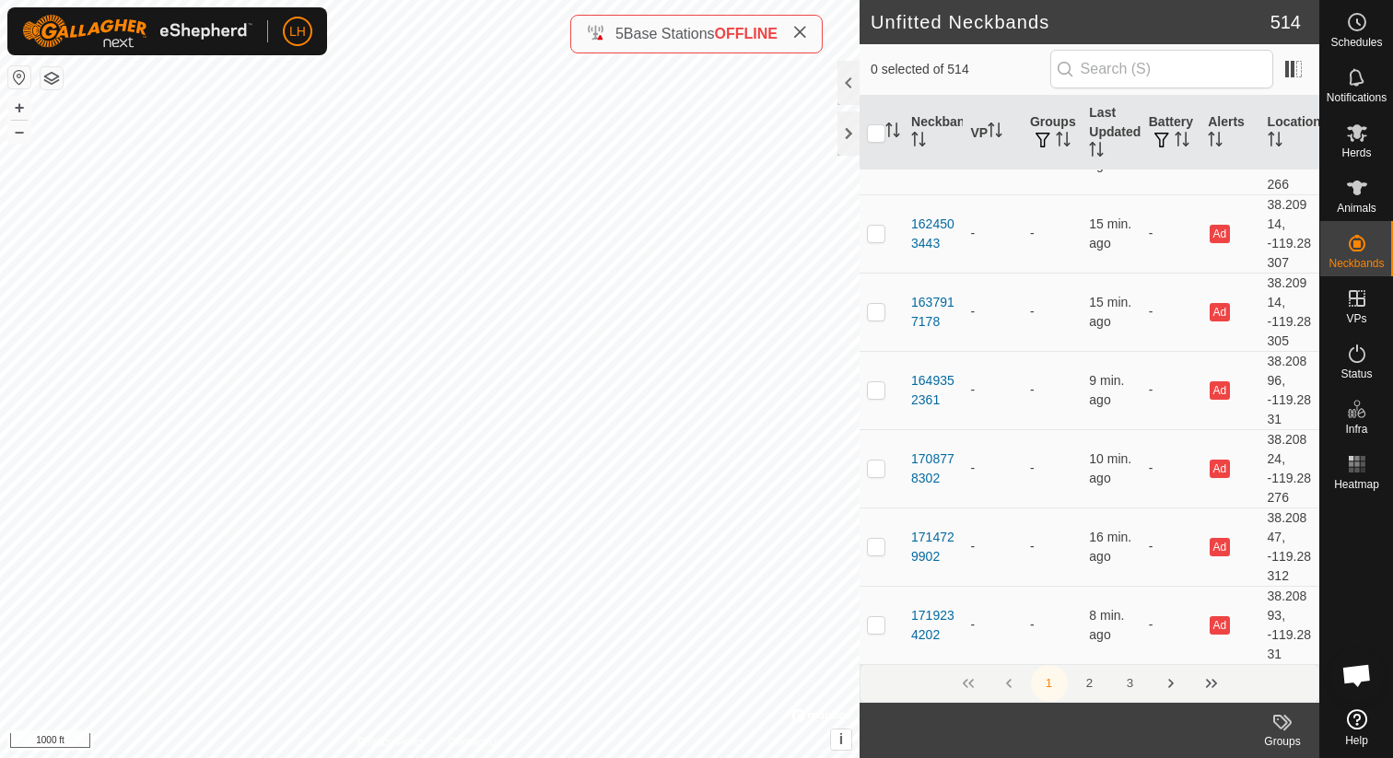
click at [1087, 685] on button "2" at bounding box center [1089, 683] width 37 height 37
click at [1137, 683] on button "3" at bounding box center [1130, 683] width 37 height 37
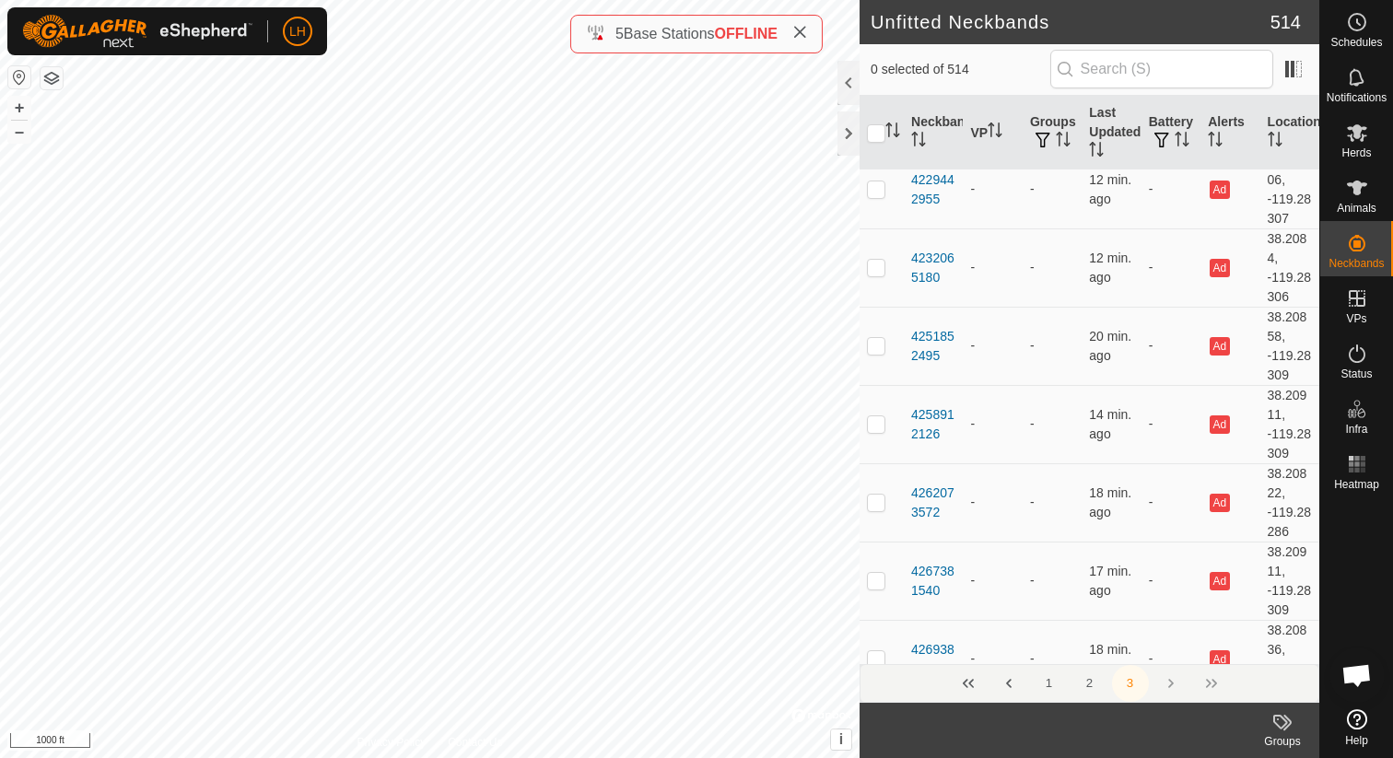
scroll to position [8431, 0]
